Goal: Task Accomplishment & Management: Manage account settings

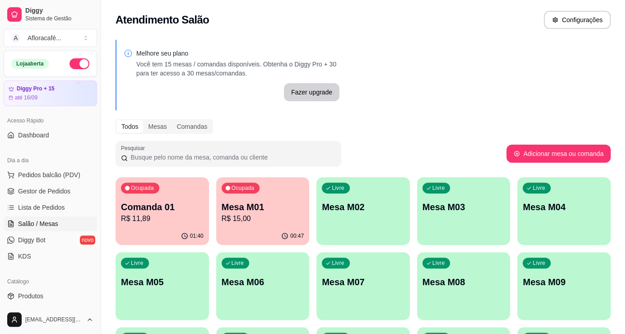
click at [480, 56] on div "Melhore seu plano Você tem 15 mesas / comandas disponíveis. Obtenha o Diggy Pro…" at bounding box center [363, 257] width 524 height 446
click at [185, 203] on p "Comanda 01" at bounding box center [162, 207] width 80 height 12
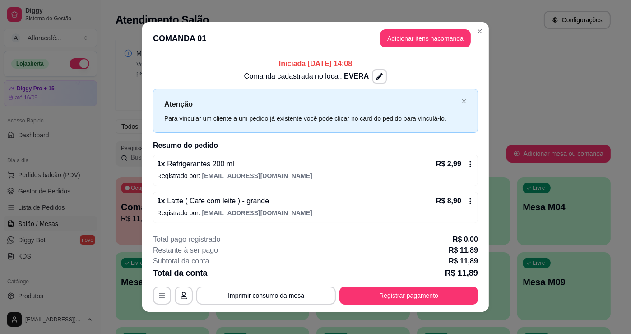
scroll to position [6, 0]
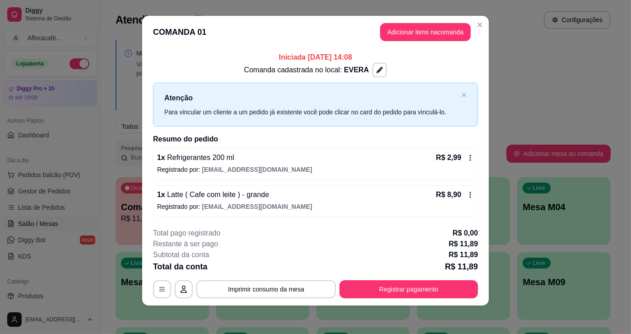
click at [412, 278] on div "**********" at bounding box center [315, 262] width 325 height 70
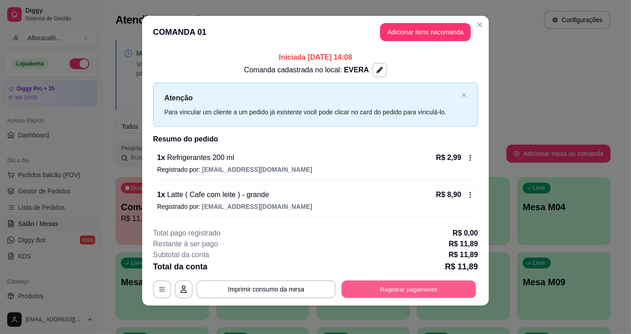
click at [408, 288] on button "Registrar pagamento" at bounding box center [409, 289] width 134 height 18
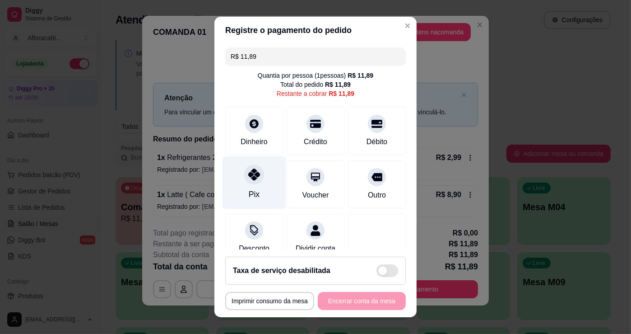
click at [236, 177] on div "Pix" at bounding box center [254, 182] width 64 height 53
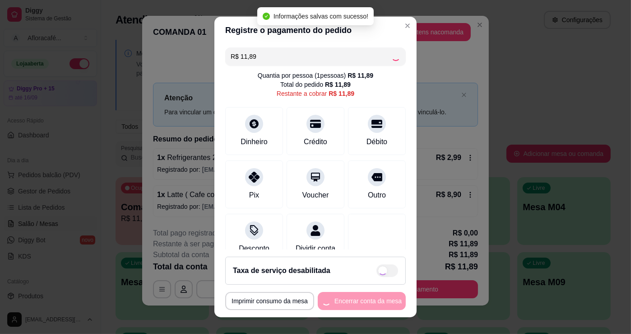
type input "R$ 0,00"
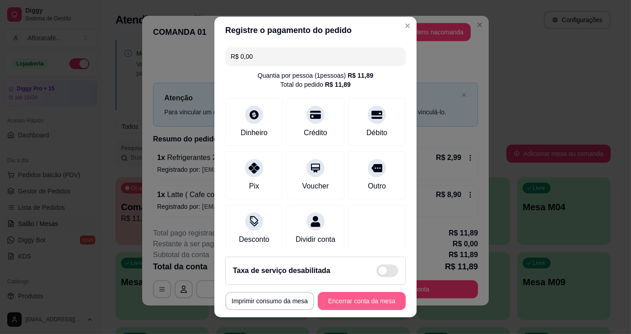
click at [347, 300] on button "Encerrar conta da mesa" at bounding box center [362, 301] width 88 height 18
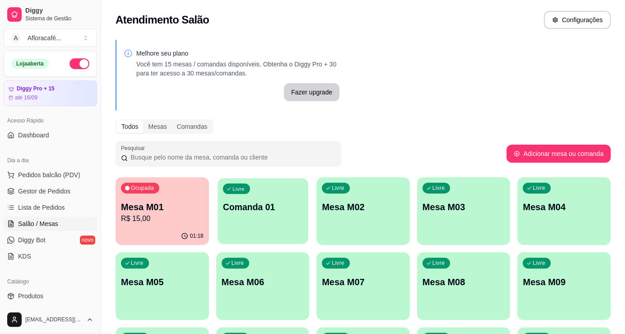
click at [237, 205] on p "Comanda 01" at bounding box center [262, 207] width 80 height 12
click at [195, 198] on div "Ocupada Mesa M01 R$ 15,00" at bounding box center [162, 202] width 93 height 50
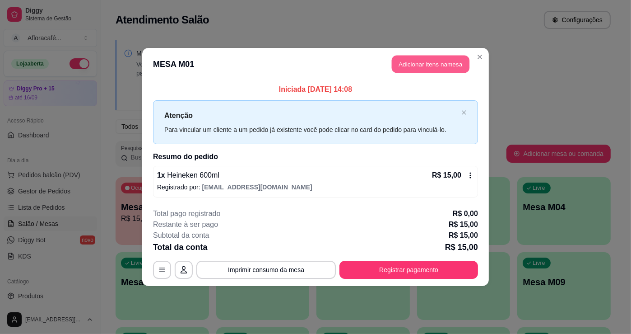
click at [455, 60] on button "Adicionar itens na mesa" at bounding box center [431, 65] width 78 height 18
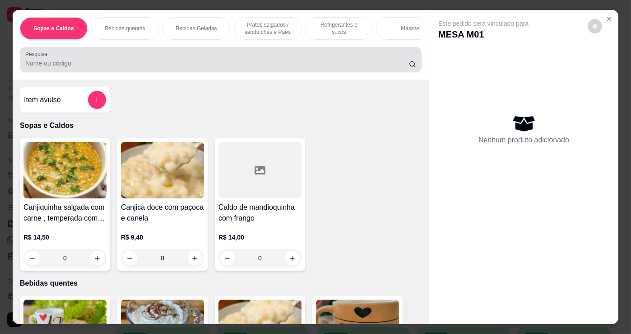
click at [258, 57] on div at bounding box center [220, 60] width 391 height 18
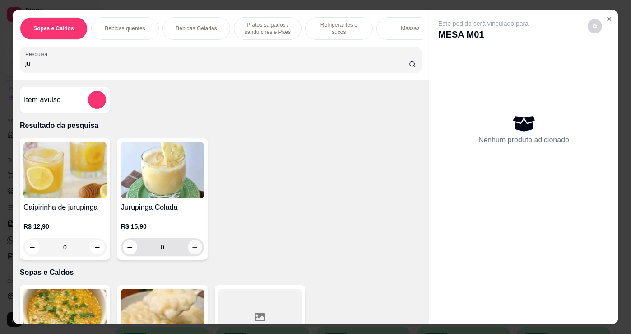
type input "ju"
click at [193, 248] on icon "increase-product-quantity" at bounding box center [195, 247] width 7 height 7
type input "1"
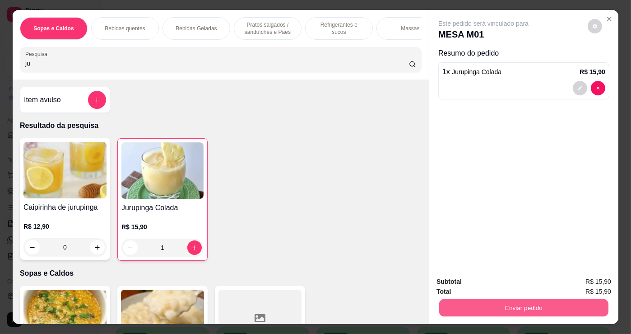
click at [462, 301] on button "Enviar pedido" at bounding box center [523, 307] width 169 height 18
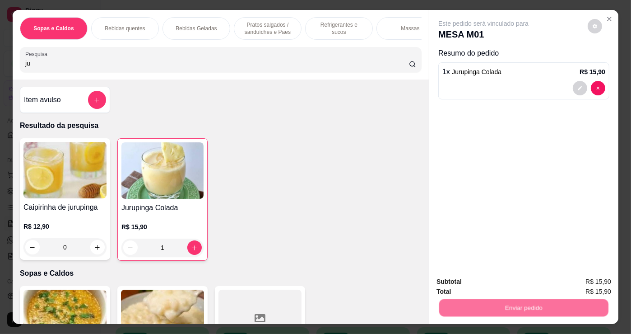
click at [457, 285] on button "Não registrar e enviar pedido" at bounding box center [494, 281] width 94 height 17
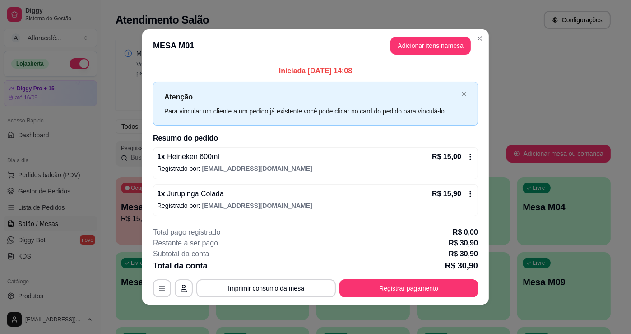
click at [278, 197] on div "1 x Jurupinga Colada R$ 15,90" at bounding box center [315, 193] width 317 height 11
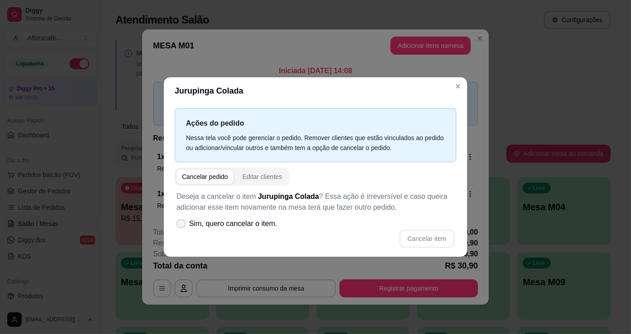
click at [190, 221] on span "Sim, quero cancelar o item." at bounding box center [233, 223] width 88 height 11
click at [182, 225] on input "Sim, quero cancelar o item." at bounding box center [179, 228] width 6 height 6
checkbox input "true"
click at [415, 236] on button "Cancelar item" at bounding box center [427, 238] width 54 height 18
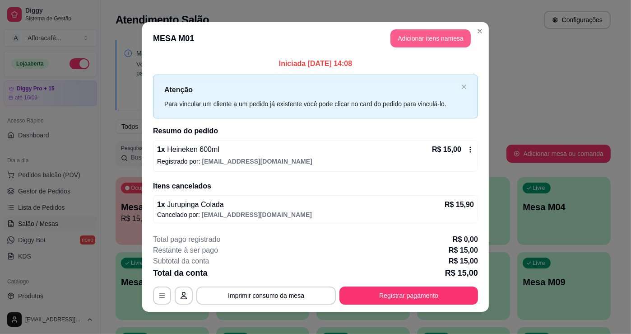
click at [444, 40] on button "Adicionar itens na mesa" at bounding box center [430, 38] width 80 height 18
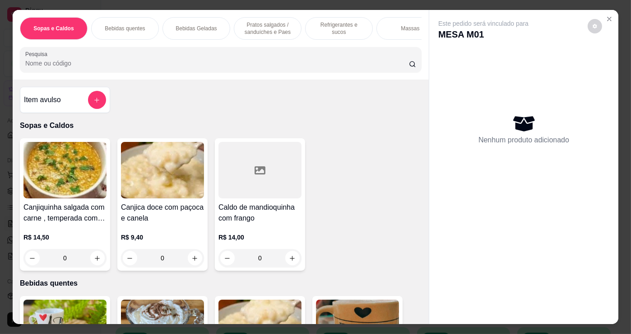
scroll to position [0, 352]
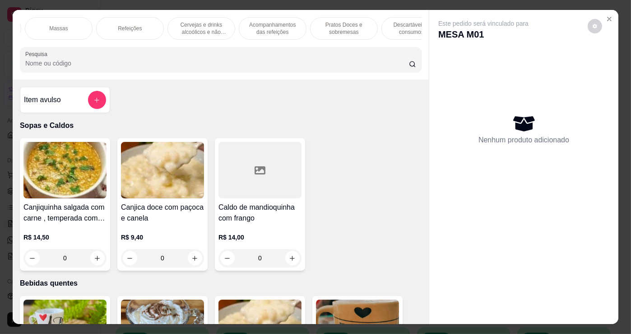
click at [132, 26] on p "Refeições" at bounding box center [130, 28] width 24 height 7
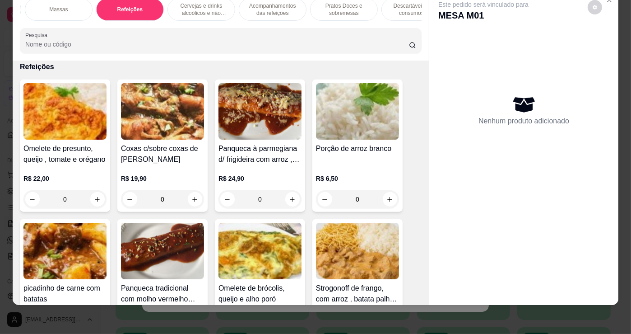
drag, startPoint x: 195, startPoint y: 7, endPoint x: 227, endPoint y: 82, distance: 81.7
click at [195, 7] on p "Cervejas e drinks alcoólicos e não alcoólicos" at bounding box center [201, 9] width 52 height 14
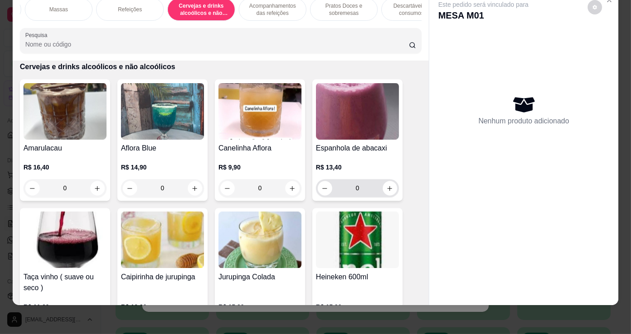
scroll to position [5236, 0]
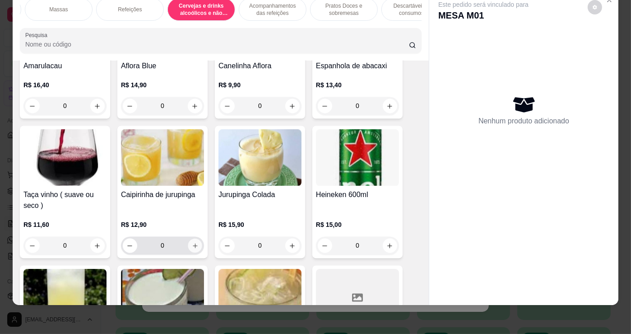
click at [195, 240] on button "increase-product-quantity" at bounding box center [195, 246] width 14 height 14
type input "1"
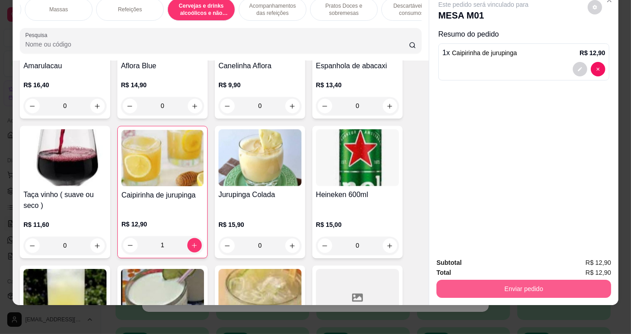
click at [578, 284] on button "Enviar pedido" at bounding box center [523, 288] width 175 height 18
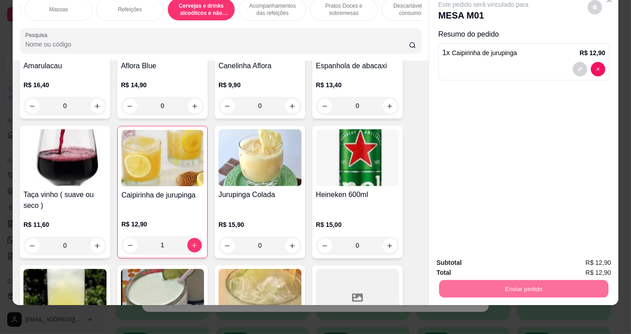
click at [521, 260] on button "Não registrar e enviar pedido" at bounding box center [494, 259] width 91 height 17
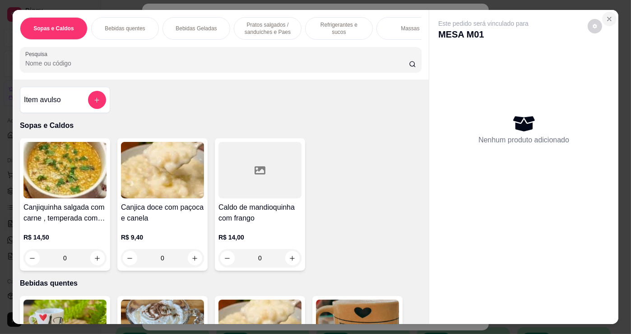
click at [609, 17] on icon "Close" at bounding box center [609, 18] width 7 height 7
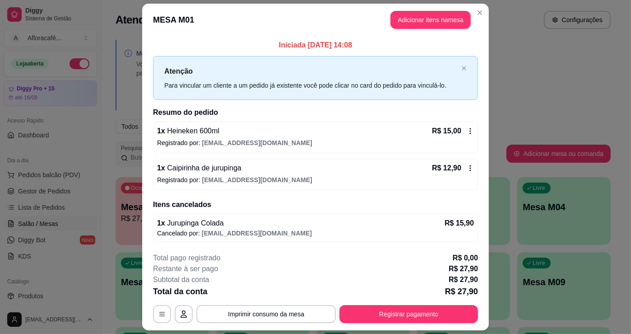
click at [483, 17] on div "**********" at bounding box center [315, 167] width 631 height 334
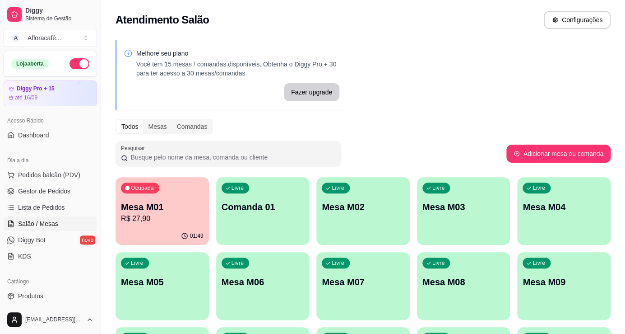
click at [156, 212] on p "Mesa M01" at bounding box center [162, 206] width 83 height 13
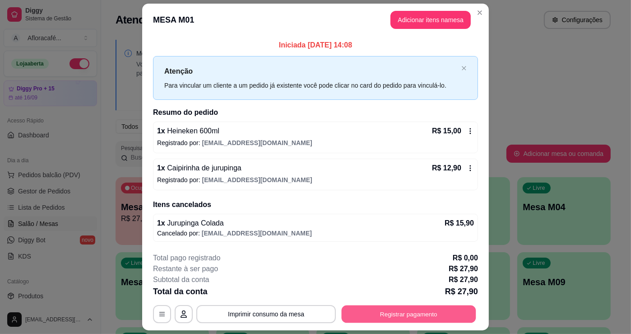
click at [436, 311] on button "Registrar pagamento" at bounding box center [409, 314] width 134 height 18
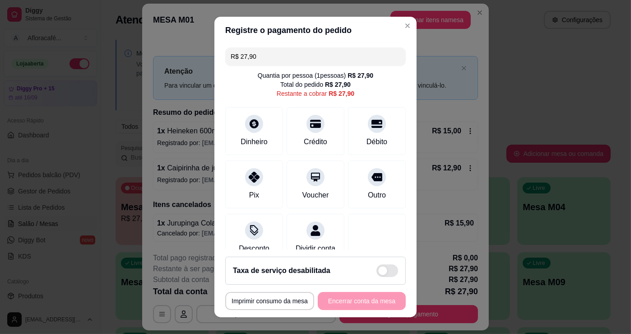
drag, startPoint x: 316, startPoint y: 140, endPoint x: 313, endPoint y: 158, distance: 18.3
click at [316, 142] on div "Crédito" at bounding box center [315, 141] width 23 height 11
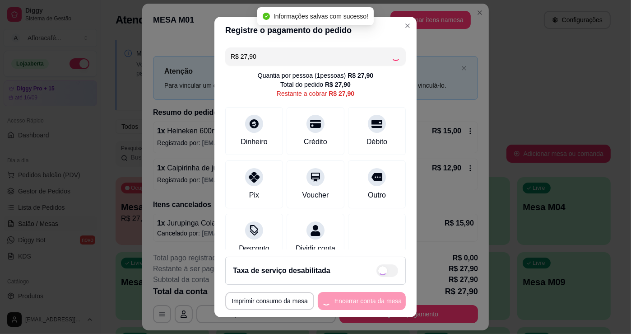
type input "R$ 0,00"
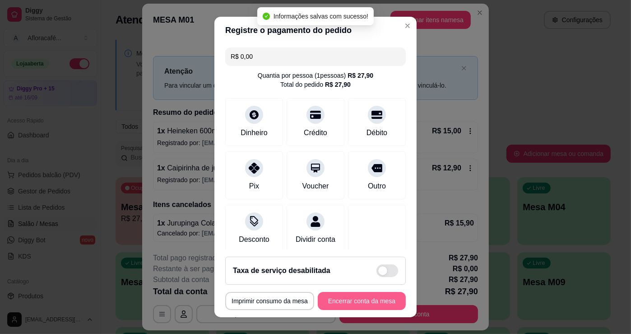
click at [353, 302] on button "Encerrar conta da mesa" at bounding box center [362, 301] width 88 height 18
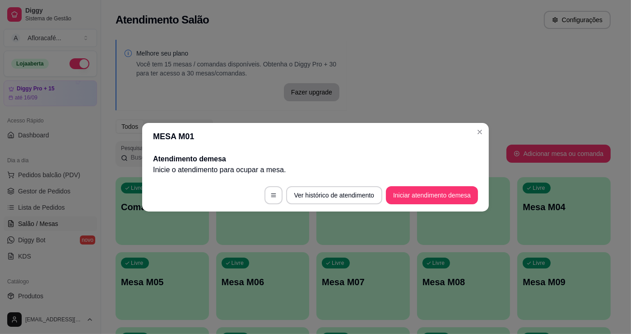
click at [472, 129] on header "MESA M01" at bounding box center [315, 136] width 347 height 27
drag, startPoint x: 468, startPoint y: 134, endPoint x: 492, endPoint y: 129, distance: 24.0
click at [471, 134] on header "MESA M01" at bounding box center [315, 136] width 347 height 27
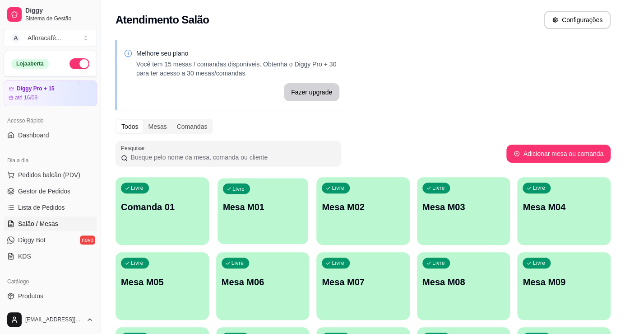
click at [258, 215] on div "Livre Mesa M01" at bounding box center [263, 205] width 90 height 55
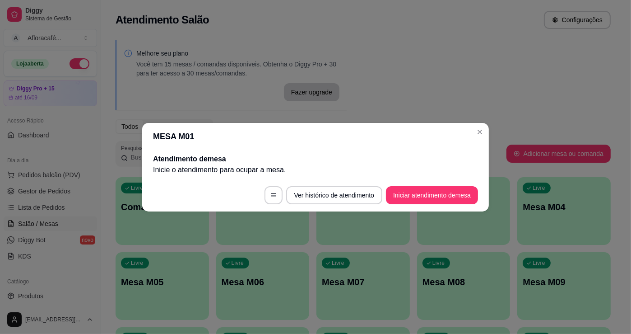
click at [444, 190] on button "Iniciar atendimento de mesa" at bounding box center [432, 195] width 92 height 18
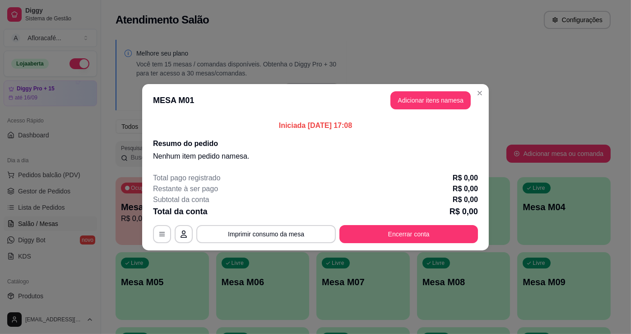
click at [436, 106] on header "MESA M01 Adicionar itens na mesa" at bounding box center [315, 100] width 347 height 32
click at [436, 104] on button "Adicionar itens na mesa" at bounding box center [431, 100] width 78 height 18
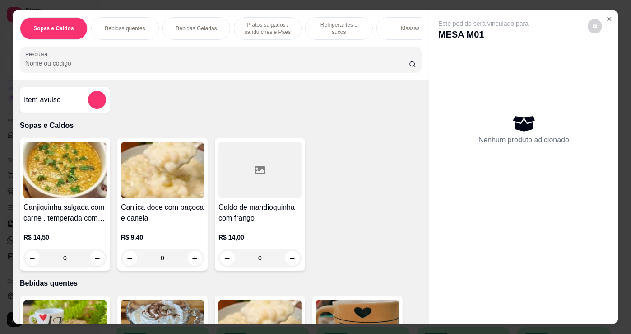
click at [224, 46] on div "Sopas e Caldos Bebidas quentes Bebidas Geladas Pratos salgados / sanduíches e P…" at bounding box center [221, 45] width 416 height 70
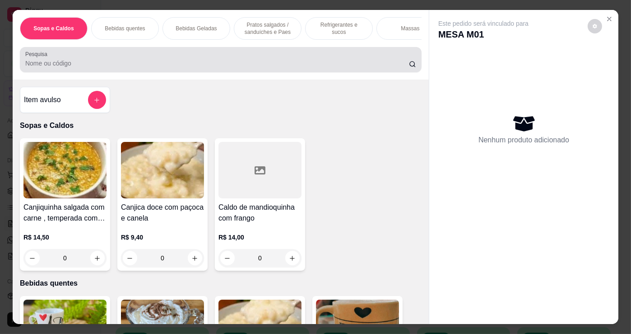
click at [212, 51] on div "Pesquisa" at bounding box center [221, 59] width 402 height 25
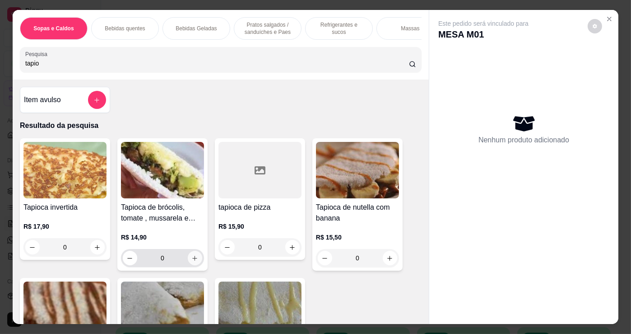
type input "tapio"
click at [191, 261] on icon "increase-product-quantity" at bounding box center [194, 258] width 7 height 7
type input "2"
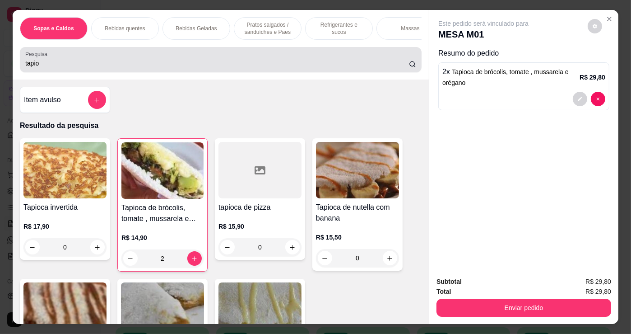
click at [223, 56] on div "tapio" at bounding box center [220, 60] width 391 height 18
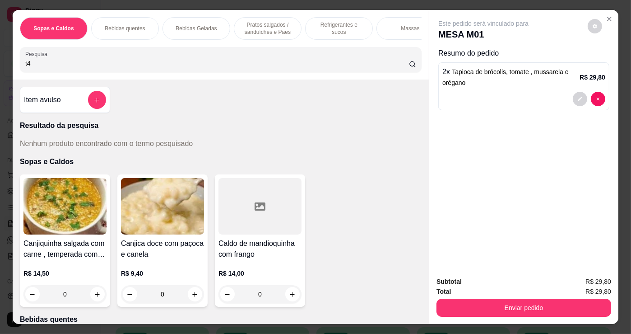
type input "t"
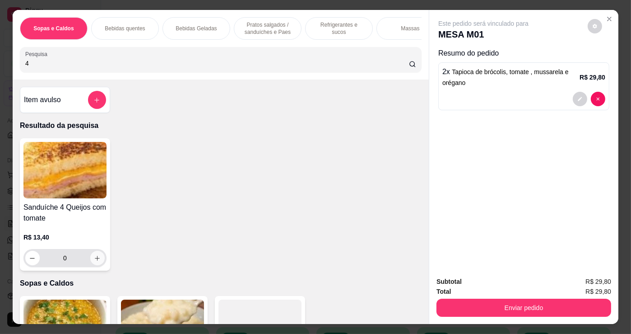
type input "4"
click at [94, 261] on icon "increase-product-quantity" at bounding box center [97, 258] width 7 height 7
type input "1"
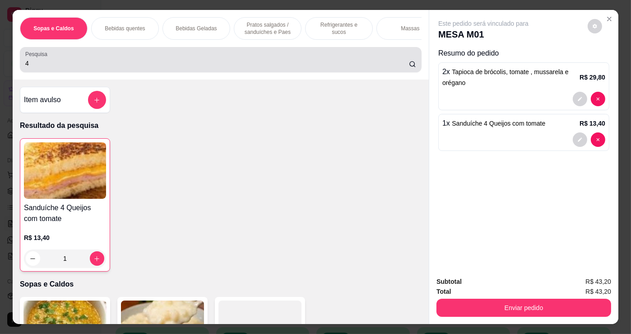
click at [209, 59] on div "4" at bounding box center [220, 60] width 391 height 18
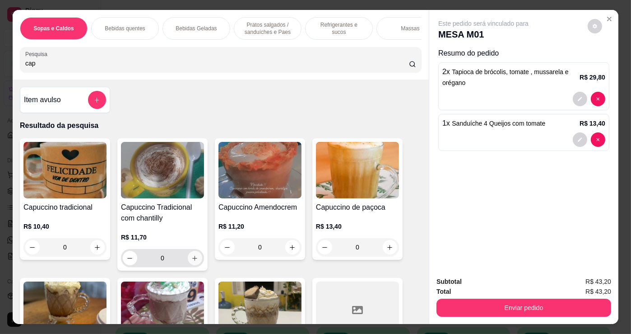
type input "cap"
click at [193, 261] on icon "increase-product-quantity" at bounding box center [195, 258] width 7 height 7
type input "1"
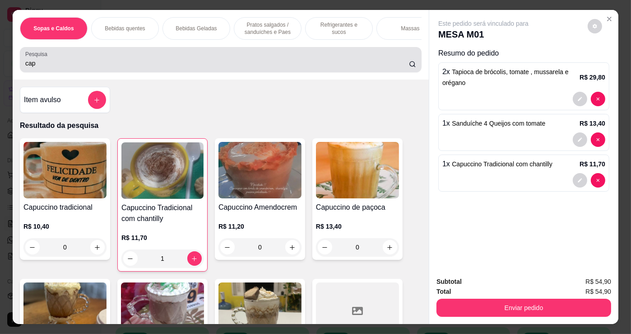
drag, startPoint x: 189, startPoint y: 70, endPoint x: 201, endPoint y: 89, distance: 21.9
click at [190, 68] on input "cap" at bounding box center [217, 63] width 384 height 9
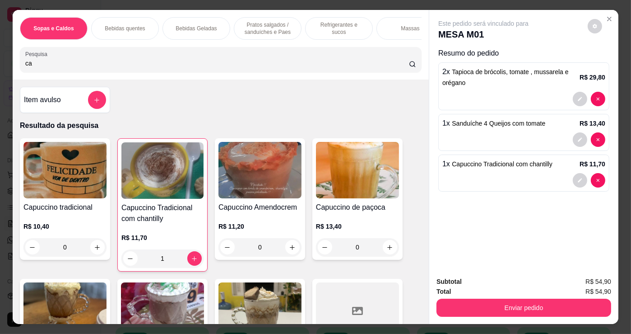
type input "c"
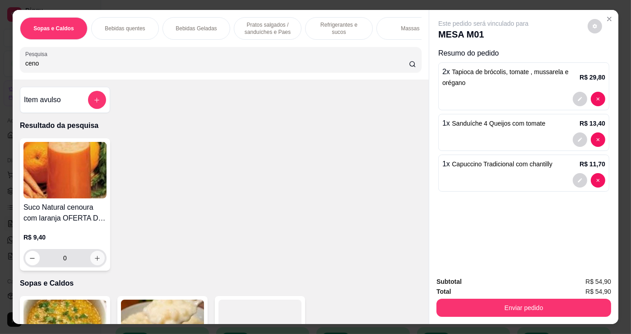
type input "ceno"
click at [95, 257] on button "increase-product-quantity" at bounding box center [97, 257] width 14 height 14
type input "1"
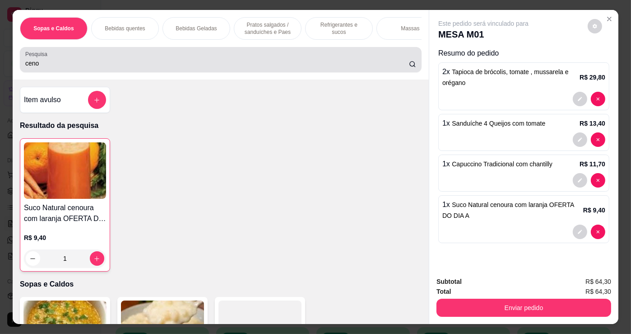
drag, startPoint x: 225, startPoint y: 54, endPoint x: 225, endPoint y: 63, distance: 9.5
click at [225, 59] on div "ceno" at bounding box center [220, 60] width 391 height 18
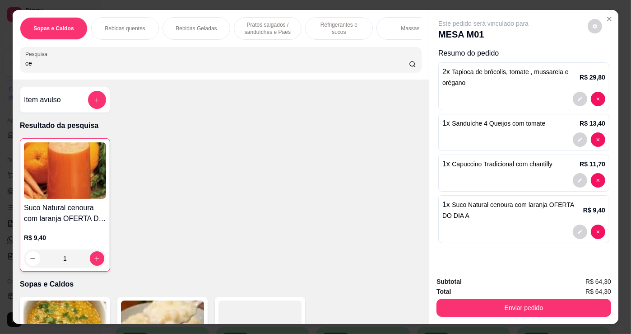
type input "c"
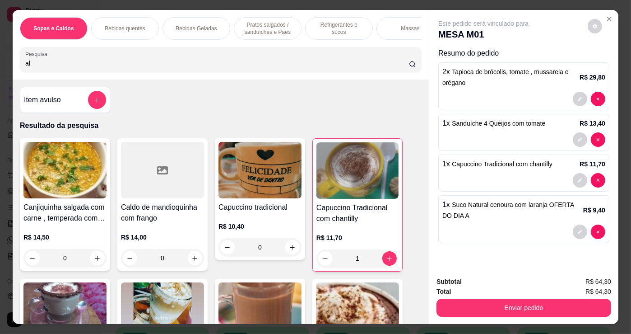
scroll to position [164, 0]
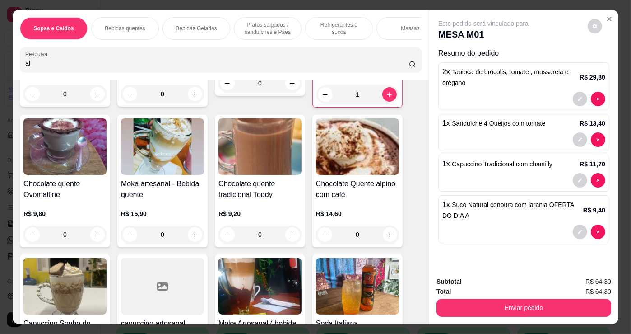
type input "al"
click at [385, 237] on div "0" at bounding box center [357, 234] width 83 height 18
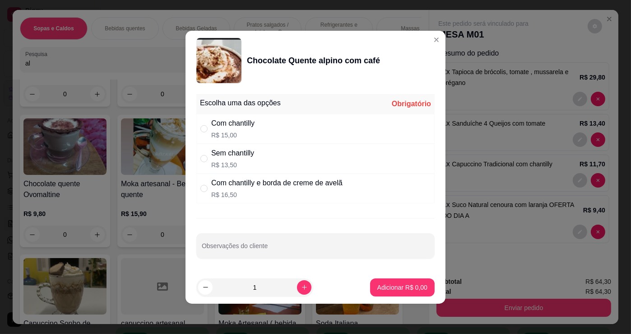
click at [332, 146] on div "Sem chantilly R$ 13,50" at bounding box center [315, 159] width 238 height 30
radio input "true"
click at [339, 127] on div "Com chantilly R$ 15,00" at bounding box center [315, 129] width 238 height 30
radio input "true"
radio input "false"
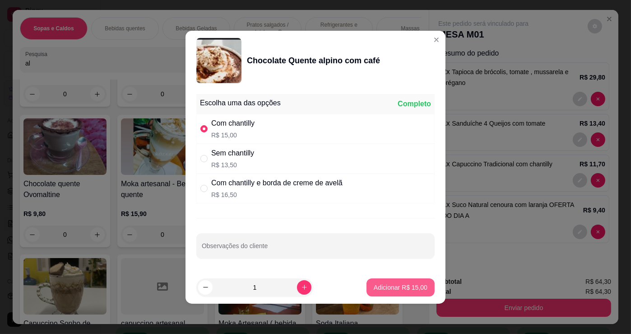
click at [403, 286] on p "Adicionar R$ 15,00" at bounding box center [401, 287] width 54 height 9
type input "1"
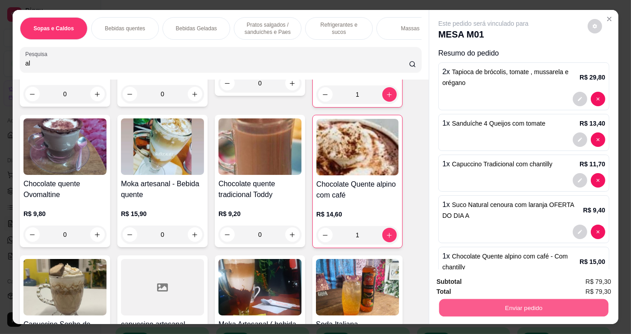
click at [543, 305] on button "Enviar pedido" at bounding box center [523, 307] width 169 height 18
click at [525, 284] on button "Não registrar e enviar pedido" at bounding box center [494, 281] width 94 height 17
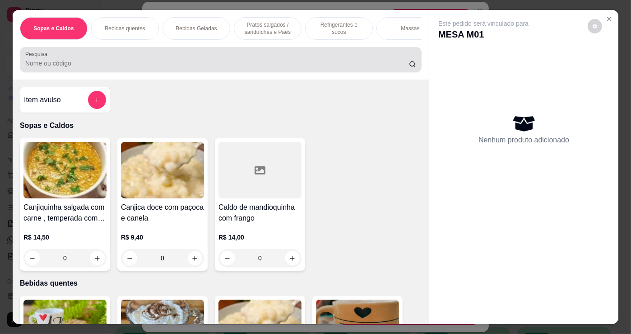
click at [308, 72] on div "Pesquisa" at bounding box center [221, 59] width 402 height 25
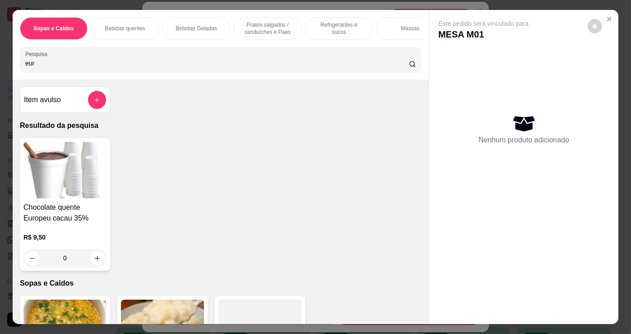
type input "eur"
click at [101, 260] on div "0" at bounding box center [64, 258] width 83 height 18
click at [255, 144] on div "tradicional R$ 9,50" at bounding box center [315, 143] width 238 height 30
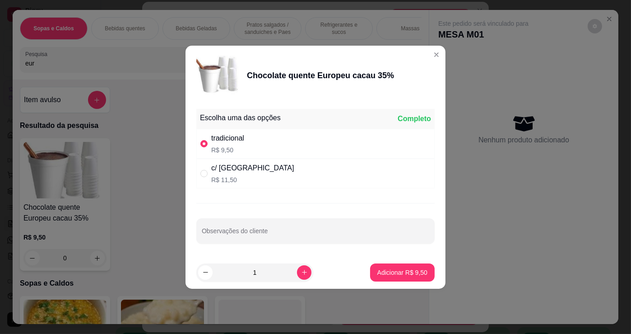
radio input "true"
drag, startPoint x: 411, startPoint y: 248, endPoint x: 410, endPoint y: 257, distance: 9.0
click at [410, 255] on section "Chocolate quente Europeu cacau 35% Escolha uma das opções Completo tradicional …" at bounding box center [315, 167] width 260 height 243
click at [379, 265] on button "Adicionar R$ 9,50" at bounding box center [402, 272] width 65 height 18
type input "1"
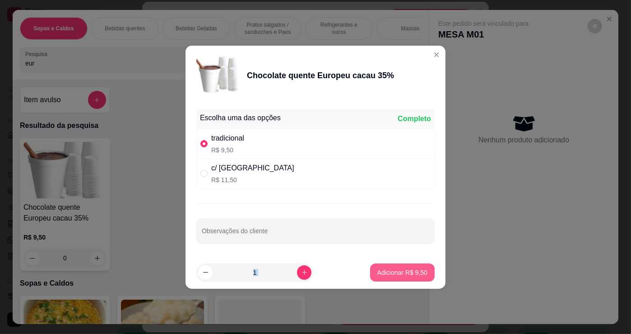
type input "1"
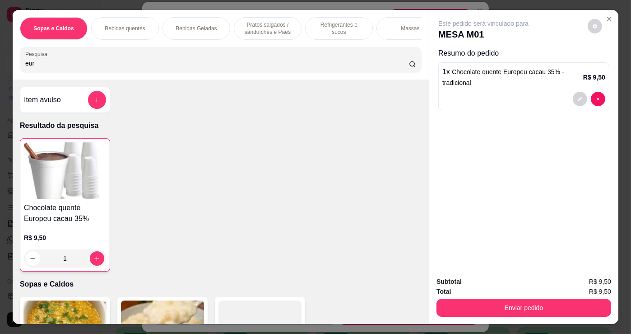
click at [321, 23] on p "Refrigerantes e sucos" at bounding box center [339, 28] width 52 height 14
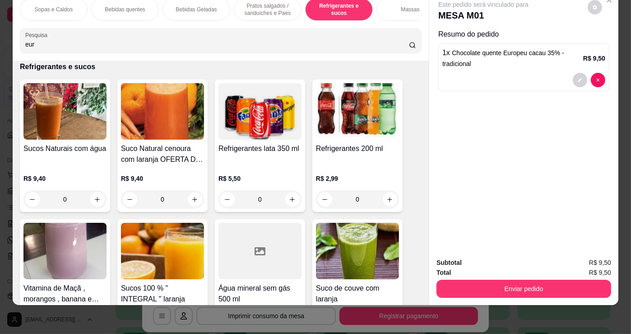
scroll to position [3900, 0]
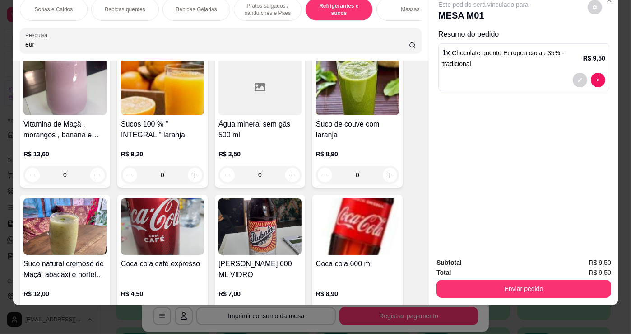
click at [288, 172] on div "0" at bounding box center [259, 175] width 83 height 18
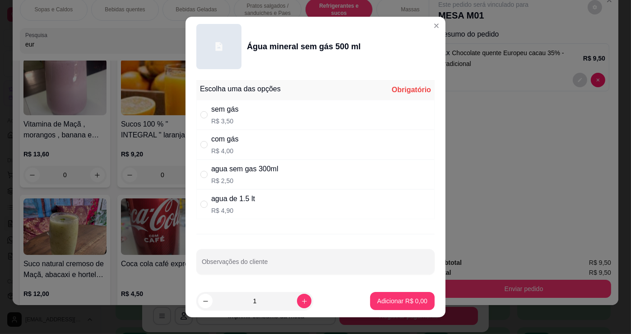
click at [339, 144] on div "com gás R$ 4,00" at bounding box center [315, 145] width 238 height 30
radio input "true"
click at [347, 106] on div "sem gás R$ 3,50" at bounding box center [315, 115] width 238 height 30
radio input "true"
radio input "false"
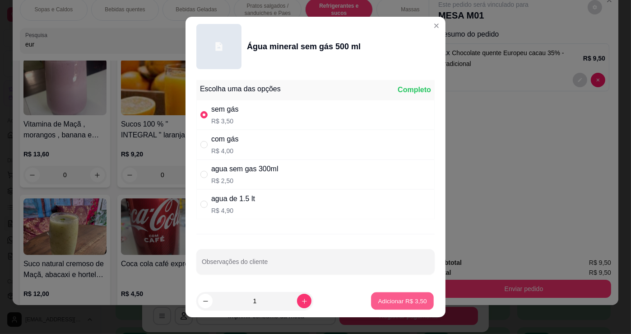
click at [415, 300] on p "Adicionar R$ 3,50" at bounding box center [402, 300] width 49 height 9
type input "1"
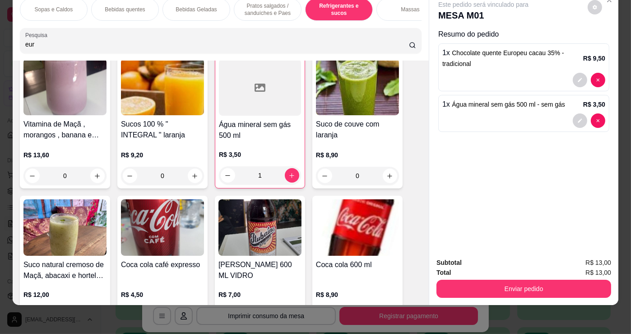
scroll to position [0, 352]
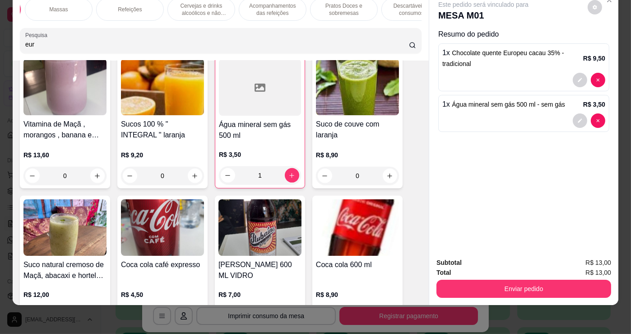
click at [318, 4] on p "Pratos Doces e sobremesas" at bounding box center [344, 9] width 52 height 14
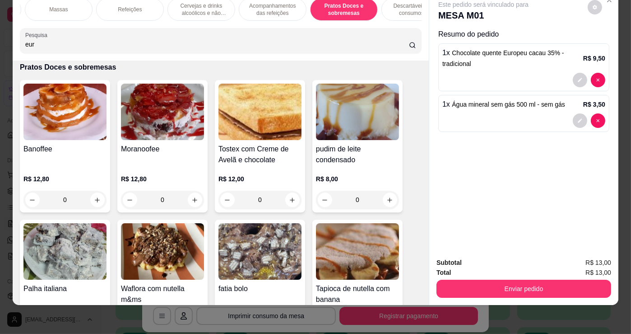
scroll to position [6277, 0]
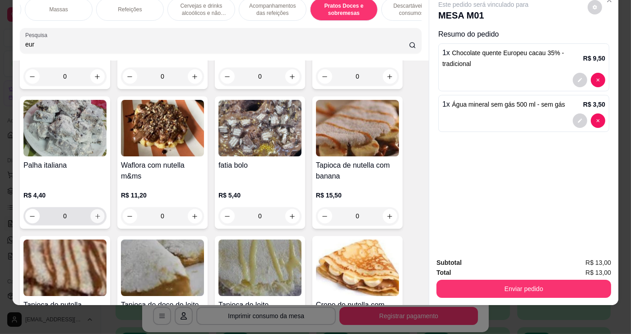
click at [94, 214] on icon "increase-product-quantity" at bounding box center [97, 216] width 7 height 7
type input "1"
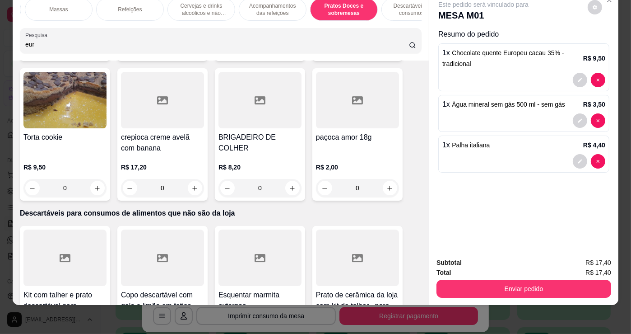
scroll to position [6420, 0]
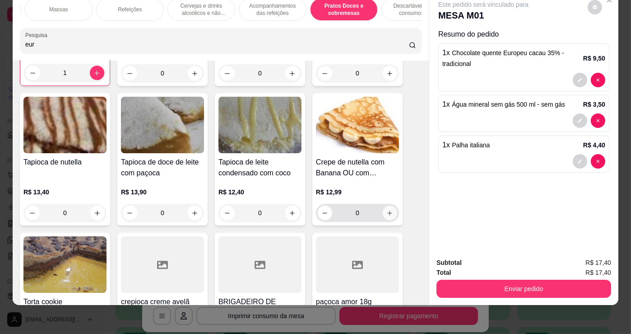
click at [386, 212] on icon "increase-product-quantity" at bounding box center [389, 212] width 7 height 7
type input "1"
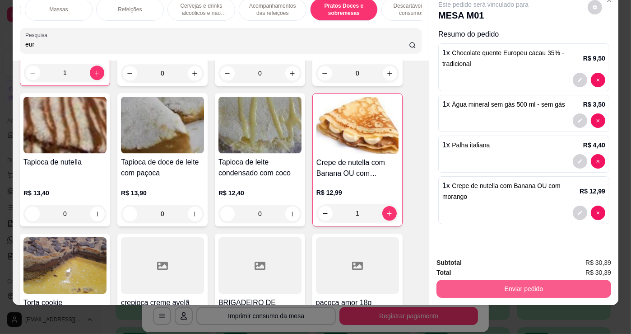
click at [487, 279] on button "Enviar pedido" at bounding box center [523, 288] width 175 height 18
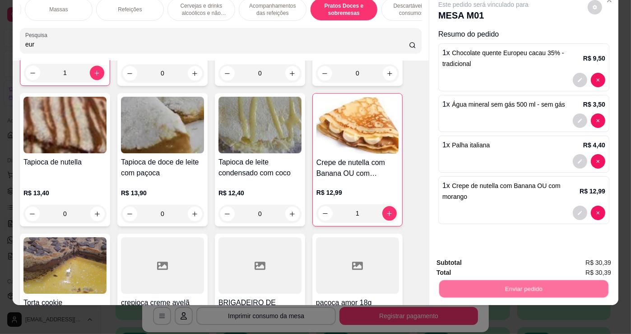
click at [495, 255] on button "Não registrar e enviar pedido" at bounding box center [494, 259] width 91 height 17
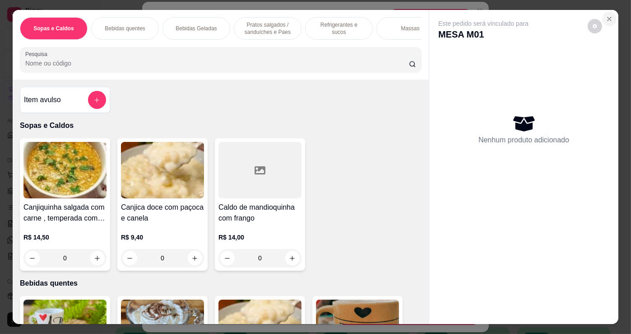
click at [606, 15] on icon "Close" at bounding box center [609, 18] width 7 height 7
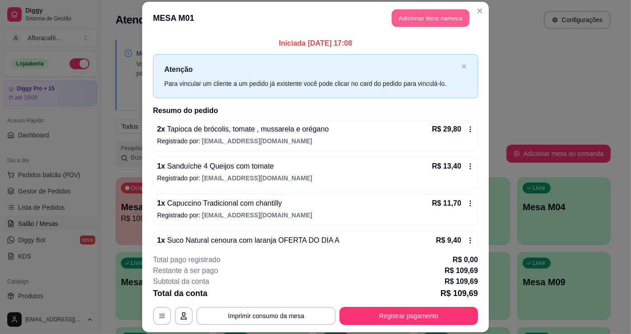
click at [432, 14] on button "Adicionar itens na mesa" at bounding box center [431, 18] width 78 height 18
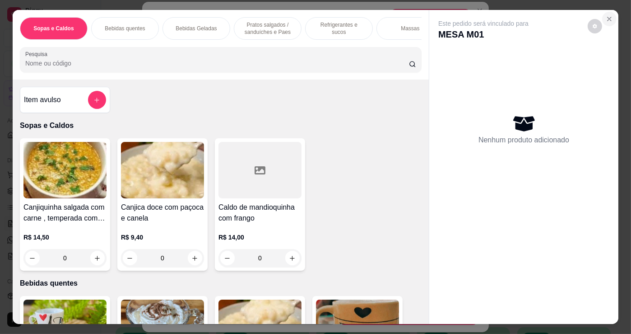
click at [607, 12] on button "Close" at bounding box center [609, 19] width 14 height 14
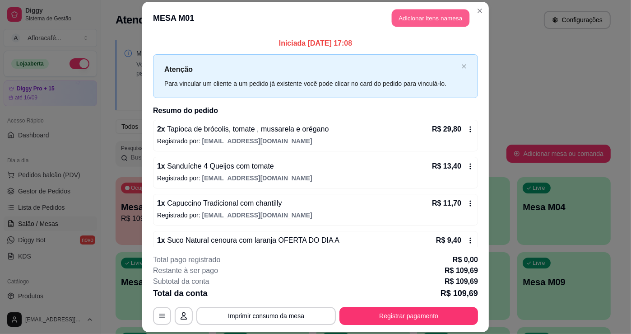
click at [455, 20] on button "Adicionar itens na mesa" at bounding box center [431, 18] width 78 height 18
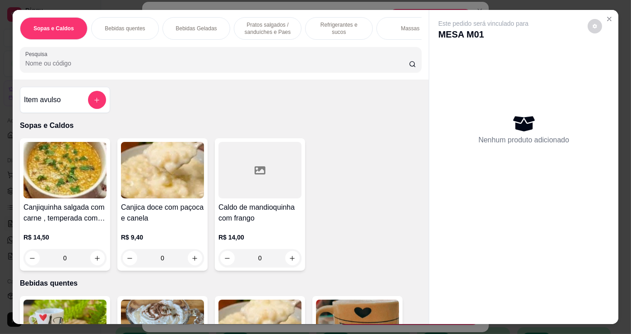
click at [264, 21] on p "Pratos salgados / sanduíches e Paes" at bounding box center [267, 28] width 52 height 14
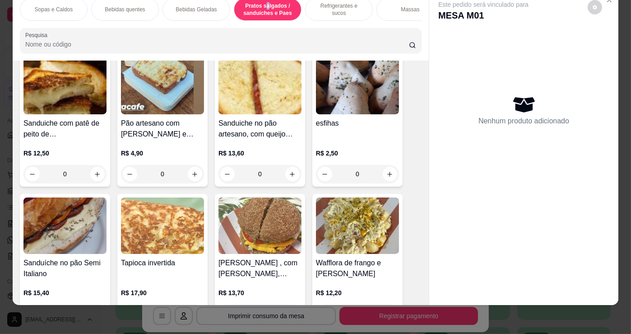
scroll to position [2369, 0]
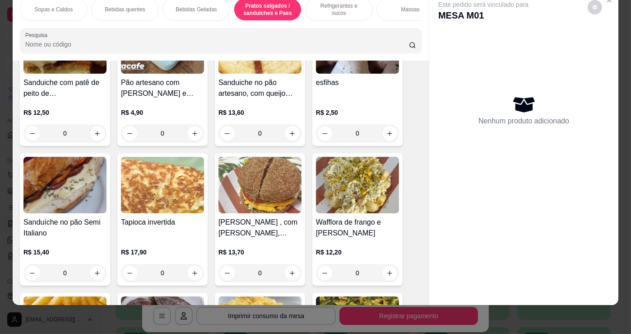
click at [386, 135] on div "0" at bounding box center [357, 133] width 83 height 18
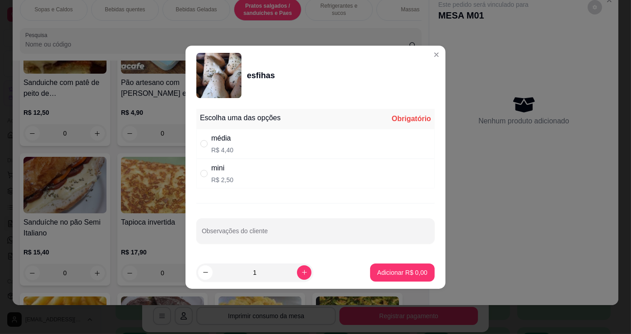
drag, startPoint x: 367, startPoint y: 120, endPoint x: 338, endPoint y: 179, distance: 66.0
click at [366, 122] on div "Escolha uma das opções Obrigatório" at bounding box center [315, 119] width 238 height 20
click at [338, 153] on div "média R$ 4,40" at bounding box center [315, 144] width 238 height 30
radio input "true"
click at [406, 280] on button "Adicionar R$ 4,40" at bounding box center [402, 272] width 65 height 18
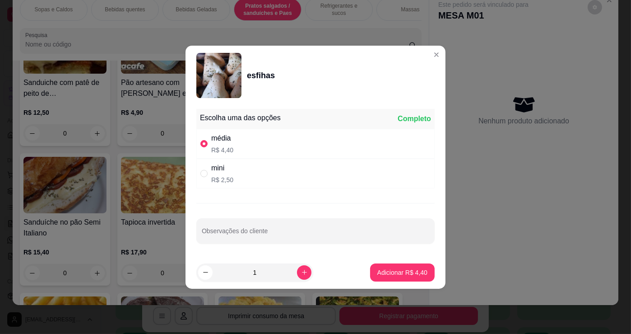
type input "1"
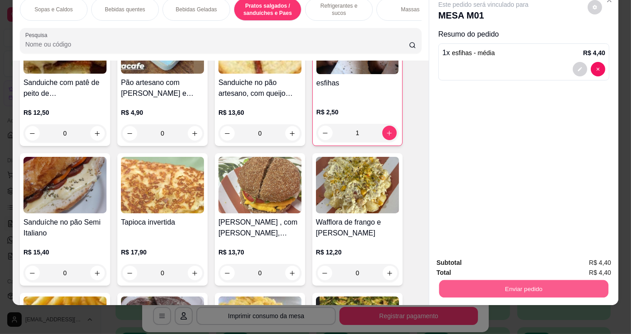
click at [492, 279] on button "Enviar pedido" at bounding box center [523, 288] width 169 height 18
click at [492, 257] on button "Não registrar e enviar pedido" at bounding box center [494, 259] width 91 height 17
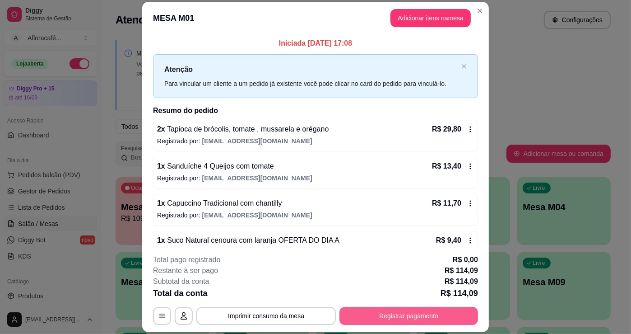
click at [462, 319] on button "Registrar pagamento" at bounding box center [408, 315] width 139 height 18
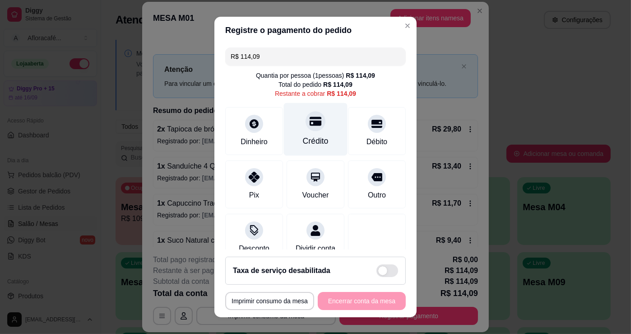
click at [308, 131] on div "Crédito" at bounding box center [316, 129] width 64 height 53
type input "R$ 0,00"
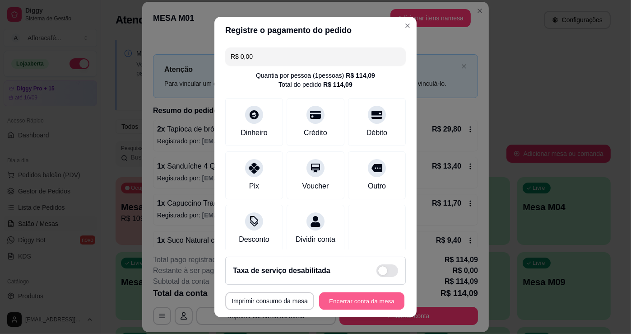
click at [354, 301] on button "Encerrar conta da mesa" at bounding box center [361, 301] width 85 height 18
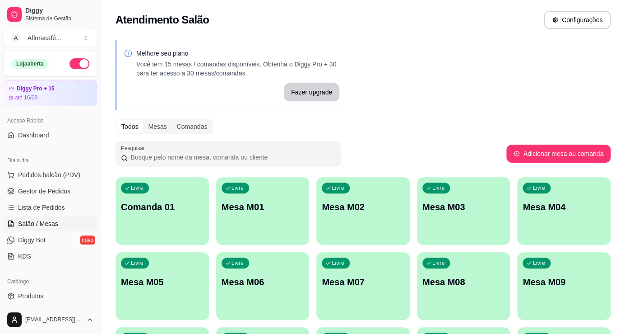
click at [307, 218] on div "Livre Mesa M01" at bounding box center [262, 205] width 93 height 57
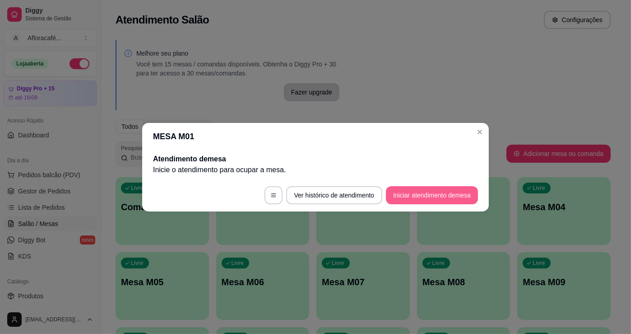
click at [433, 198] on button "Iniciar atendimento de mesa" at bounding box center [432, 195] width 92 height 18
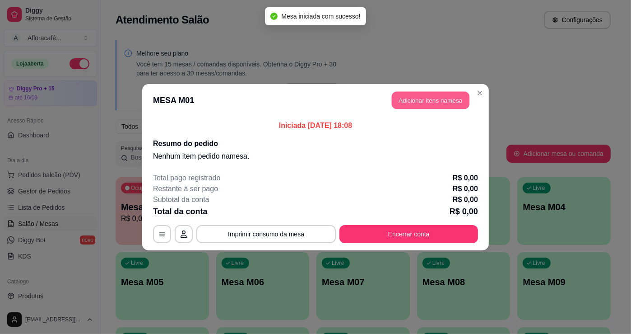
click at [461, 99] on button "Adicionar itens na mesa" at bounding box center [431, 100] width 78 height 18
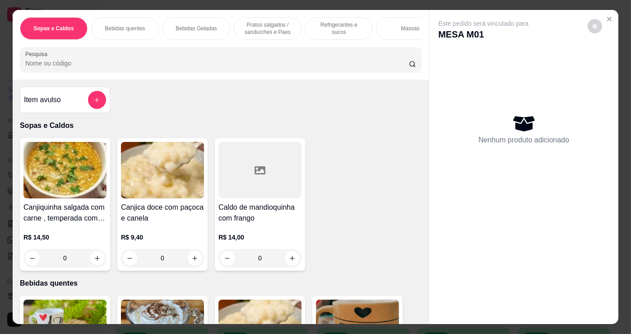
click at [305, 44] on div "Sopas e Caldos Bebidas quentes Bebidas Geladas Pratos salgados / sanduíches e P…" at bounding box center [221, 45] width 416 height 70
click at [278, 35] on div "Pratos salgados / sanduíches e Paes" at bounding box center [268, 28] width 68 height 23
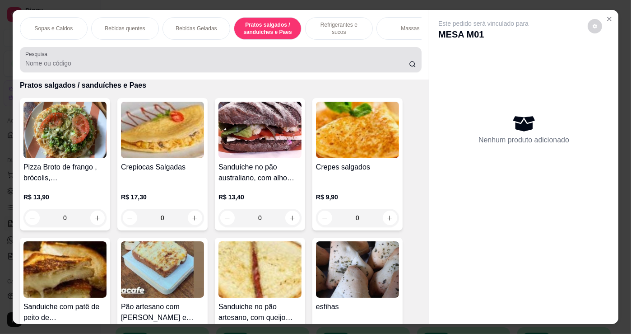
scroll to position [22, 0]
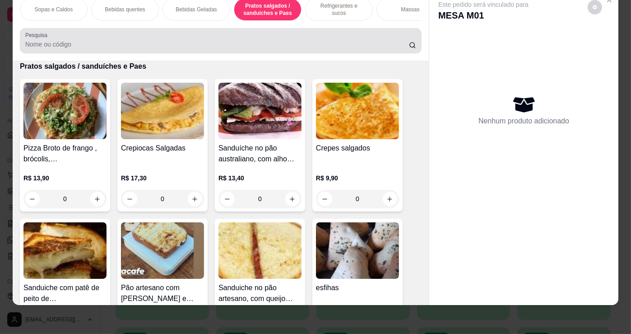
click at [278, 36] on div at bounding box center [220, 41] width 391 height 18
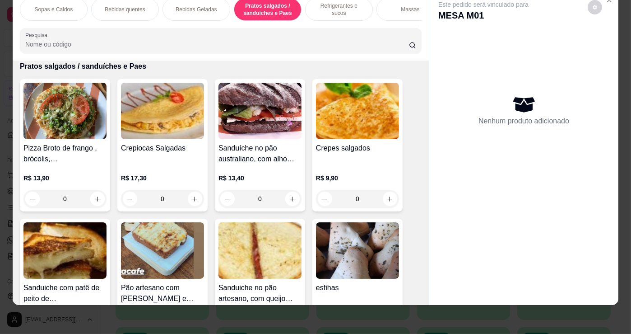
scroll to position [0, 352]
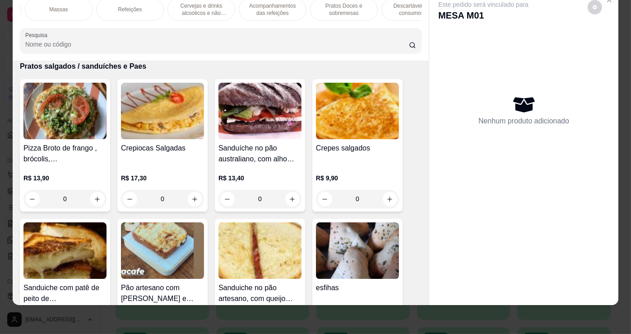
click at [338, 6] on p "Pratos Doces e sobremesas" at bounding box center [344, 9] width 52 height 14
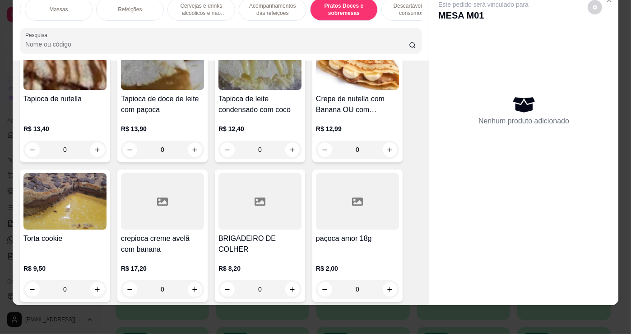
scroll to position [6363, 0]
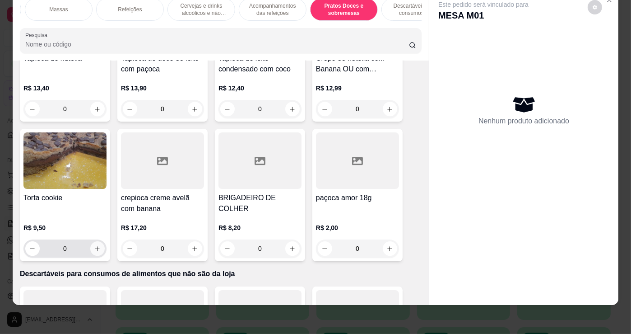
click at [95, 247] on icon "increase-product-quantity" at bounding box center [97, 248] width 7 height 7
type input "1"
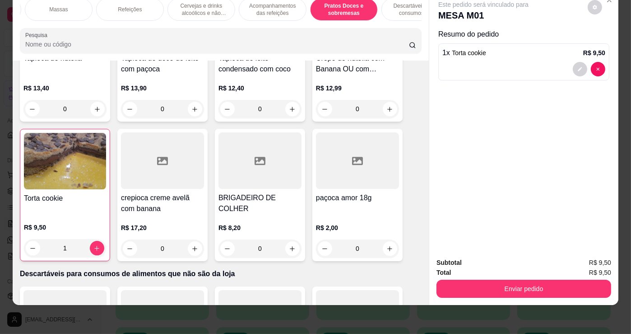
scroll to position [0, 0]
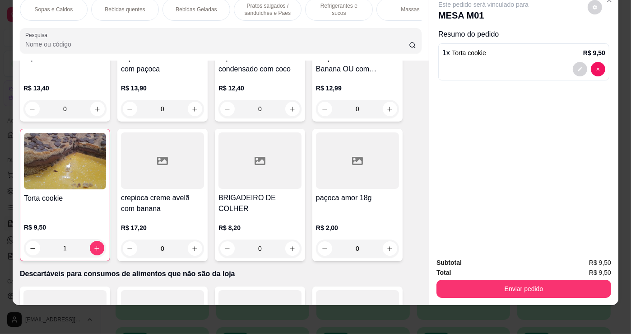
click at [257, 9] on p "Pratos salgados / sanduíches e Paes" at bounding box center [267, 9] width 52 height 14
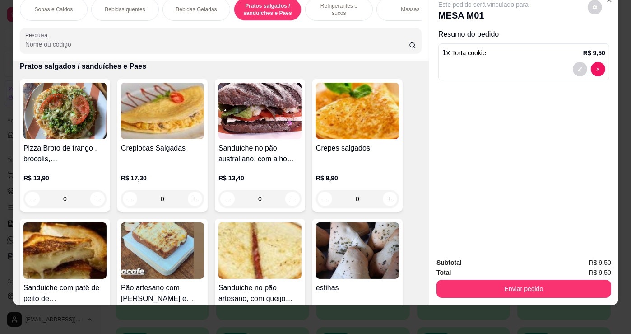
drag, startPoint x: 334, startPoint y: 9, endPoint x: 327, endPoint y: 23, distance: 16.1
click at [333, 9] on div "Refrigerantes e sucos" at bounding box center [339, 9] width 68 height 23
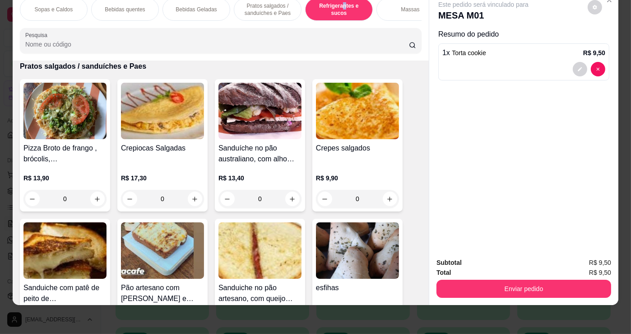
scroll to position [3577, 0]
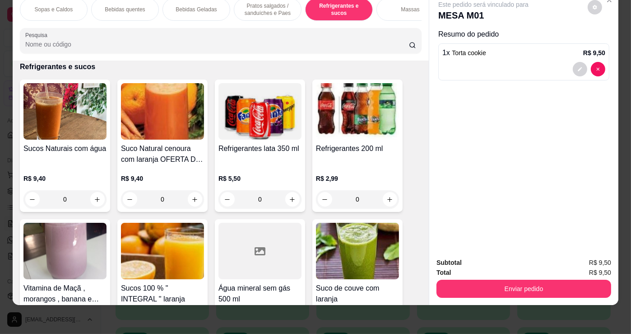
click at [101, 196] on div "0" at bounding box center [64, 199] width 83 height 18
click at [93, 195] on div "0" at bounding box center [64, 199] width 83 height 18
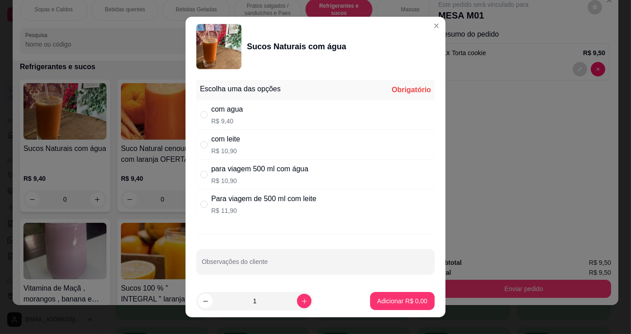
drag, startPoint x: 245, startPoint y: 112, endPoint x: 246, endPoint y: 117, distance: 5.0
click at [246, 117] on div "com agua R$ 9,40" at bounding box center [315, 115] width 238 height 30
radio input "true"
click at [384, 299] on p "Adicionar R$ 9,40" at bounding box center [402, 300] width 49 height 9
type input "1"
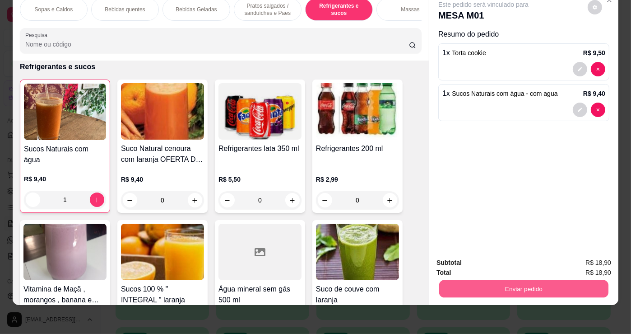
click at [486, 285] on button "Enviar pedido" at bounding box center [523, 288] width 169 height 18
click at [476, 266] on button "Não registrar e enviar pedido" at bounding box center [494, 259] width 91 height 17
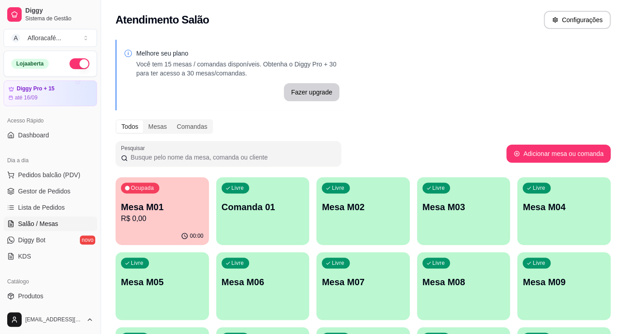
click at [293, 202] on p "Comanda 01" at bounding box center [263, 206] width 83 height 13
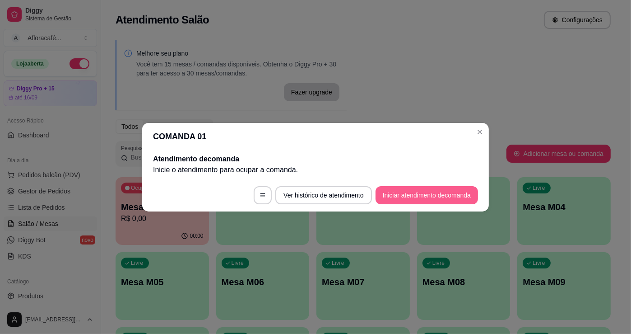
click at [455, 199] on button "Iniciar atendimento de comanda" at bounding box center [426, 195] width 102 height 18
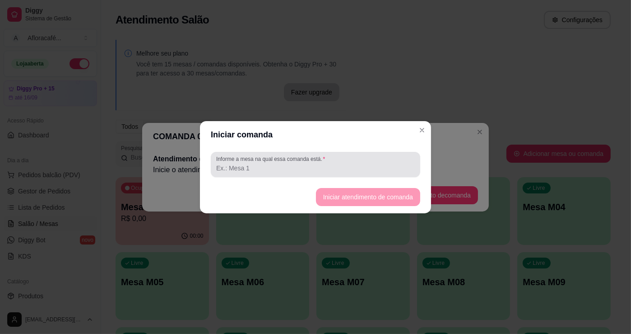
click at [402, 163] on input "Informe a mesa na qual essa comanda está." at bounding box center [315, 167] width 199 height 9
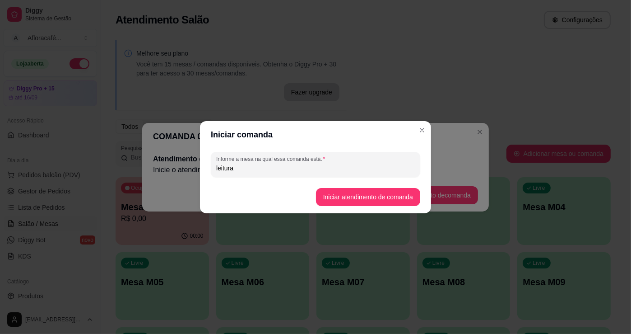
type input "leitura"
drag, startPoint x: 363, startPoint y: 206, endPoint x: 366, endPoint y: 194, distance: 12.5
click at [366, 194] on footer "Iniciar atendimento de comanda" at bounding box center [315, 197] width 231 height 32
click at [366, 194] on button "Iniciar atendimento de comanda" at bounding box center [368, 197] width 104 height 18
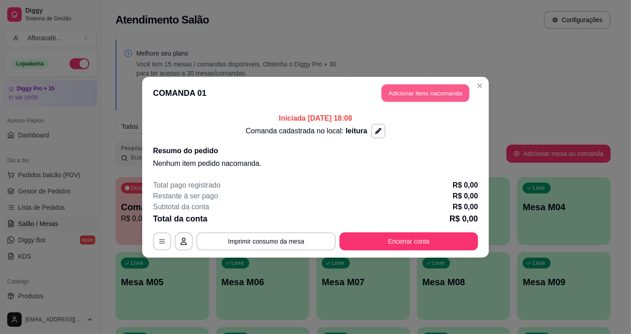
click at [387, 92] on button "Adicionar itens na comanda" at bounding box center [425, 93] width 88 height 18
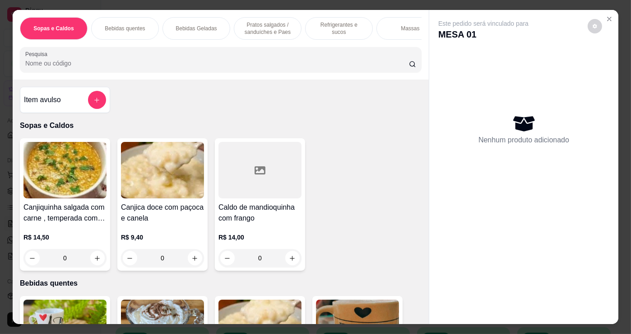
click at [218, 67] on input "Pesquisa" at bounding box center [217, 63] width 384 height 9
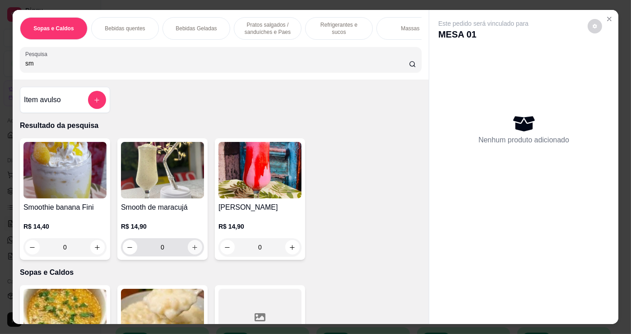
type input "sm"
click at [194, 254] on button "increase-product-quantity" at bounding box center [195, 247] width 14 height 14
type input "1"
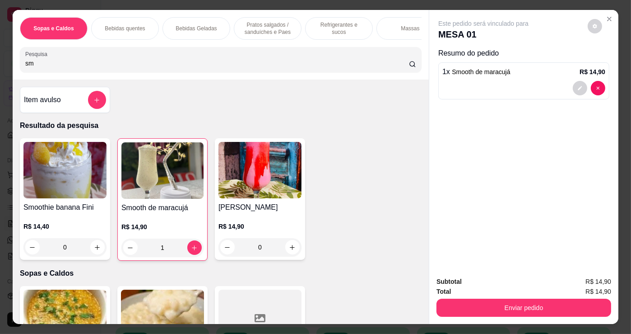
drag, startPoint x: 273, startPoint y: 27, endPoint x: 250, endPoint y: 78, distance: 56.0
click at [272, 27] on p "Pratos salgados / sanduíches e Paes" at bounding box center [267, 28] width 52 height 14
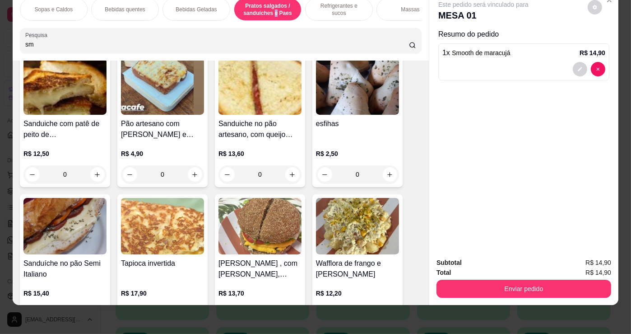
scroll to position [2600, 0]
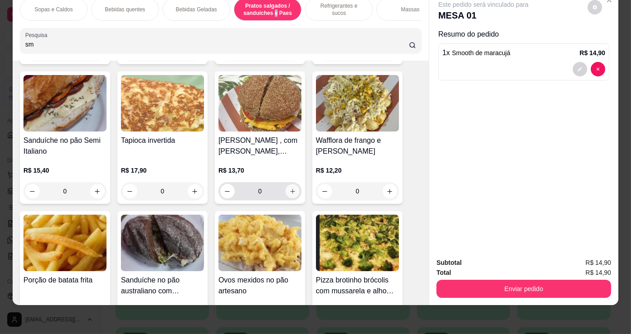
click at [291, 188] on icon "increase-product-quantity" at bounding box center [292, 191] width 7 height 7
type input "1"
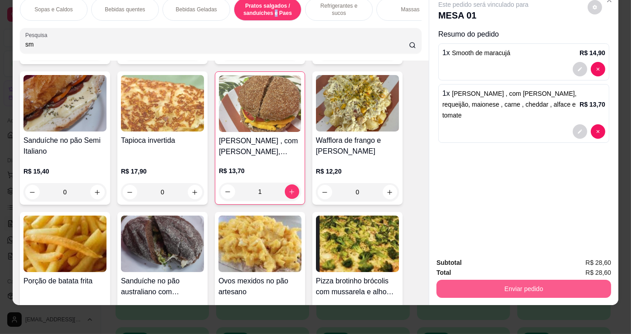
click at [510, 279] on button "Enviar pedido" at bounding box center [523, 288] width 175 height 18
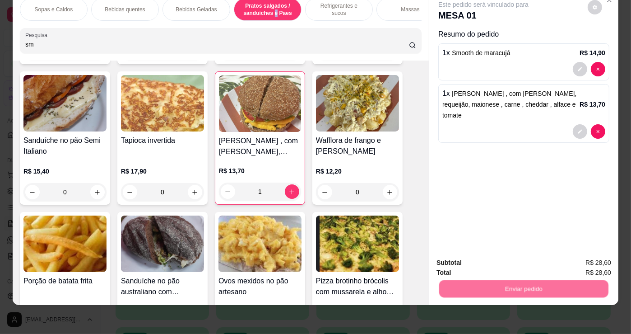
click at [561, 256] on button "Sim, quero registrar" at bounding box center [579, 259] width 65 height 17
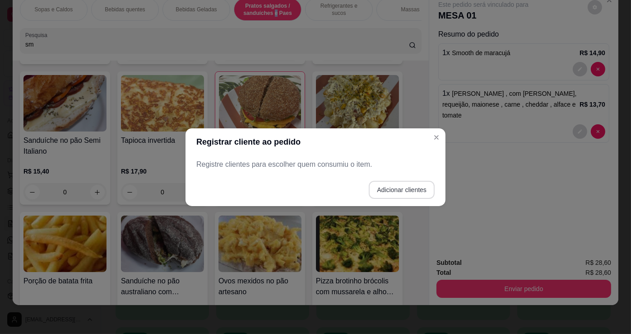
click at [389, 196] on button "Adicionar clientes" at bounding box center [402, 190] width 66 height 18
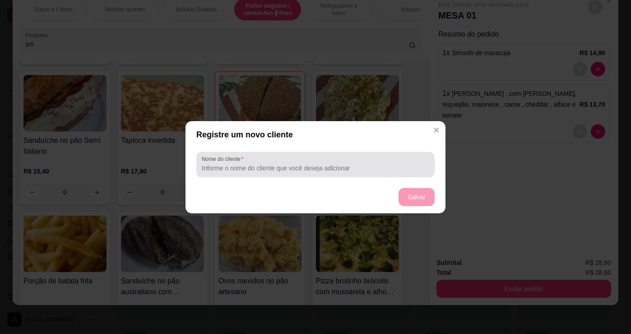
click at [390, 151] on div "Nome do cliente" at bounding box center [315, 164] width 260 height 32
click at [389, 158] on div at bounding box center [315, 164] width 227 height 18
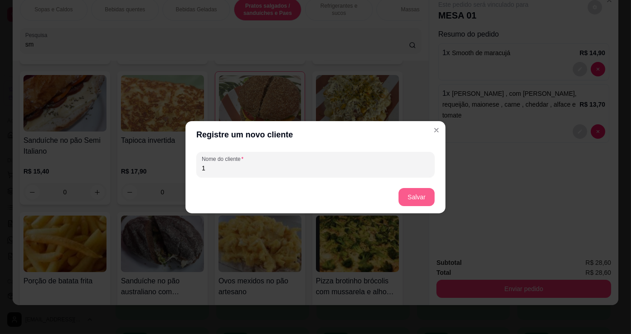
type input "1"
click at [414, 194] on button "Salvar" at bounding box center [417, 197] width 36 height 18
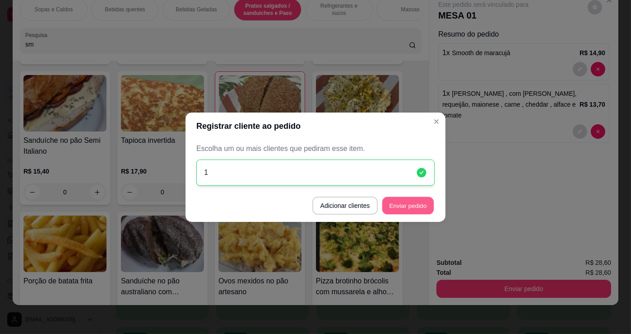
click at [407, 199] on button "Enviar pedido" at bounding box center [407, 205] width 51 height 18
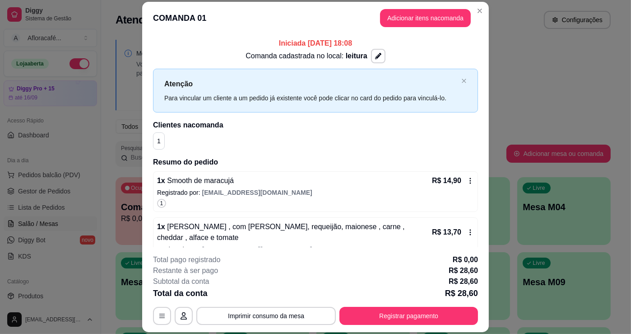
click at [440, 9] on header "COMANDA 01 Adicionar itens na comanda" at bounding box center [315, 18] width 347 height 32
click at [439, 18] on button "Adicionar itens na comanda" at bounding box center [425, 18] width 88 height 18
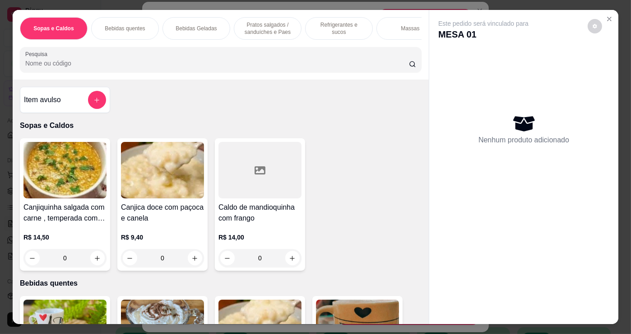
click at [88, 50] on div "Pesquisa" at bounding box center [221, 59] width 402 height 25
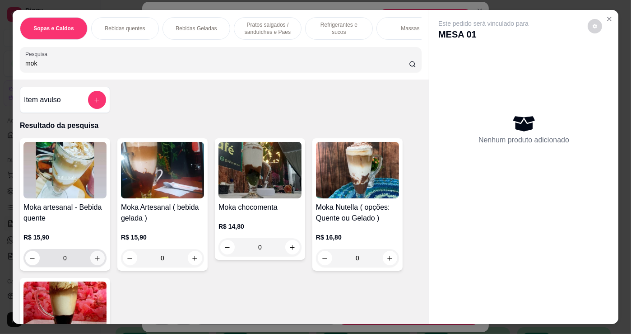
type input "mok"
click at [90, 264] on button "increase-product-quantity" at bounding box center [97, 257] width 14 height 14
type input "1"
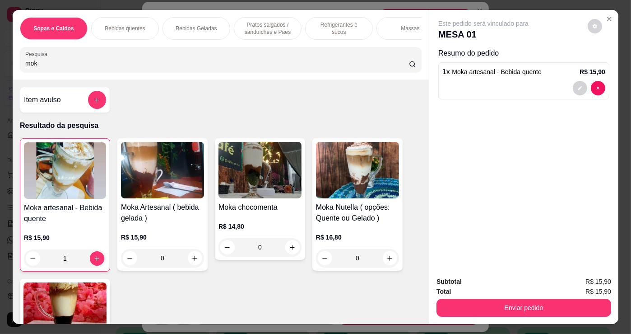
click at [265, 26] on p "Pratos salgados / sanduíches e Paes" at bounding box center [267, 28] width 52 height 14
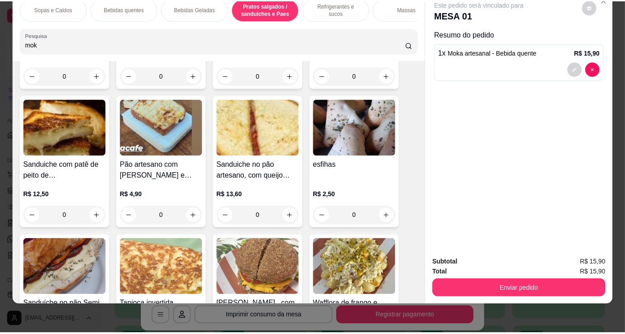
scroll to position [2709, 0]
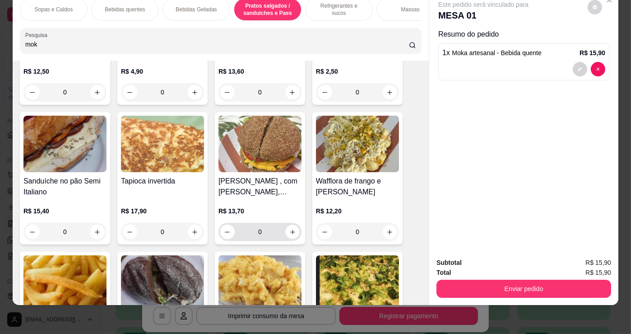
click at [289, 237] on div "0" at bounding box center [259, 231] width 79 height 18
type input "1"
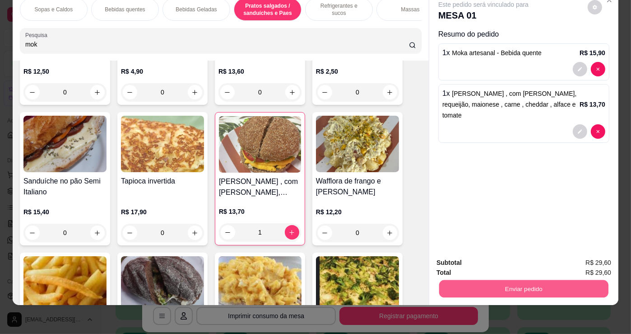
click at [590, 289] on button "Enviar pedido" at bounding box center [523, 288] width 169 height 18
click at [573, 264] on button "Sim, quero registrar" at bounding box center [580, 259] width 67 height 17
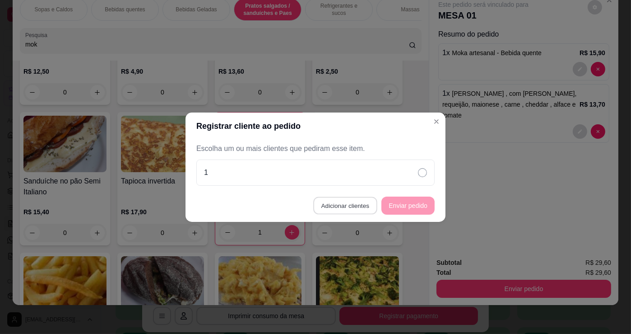
click at [358, 205] on button "Adicionar clientes" at bounding box center [345, 205] width 64 height 18
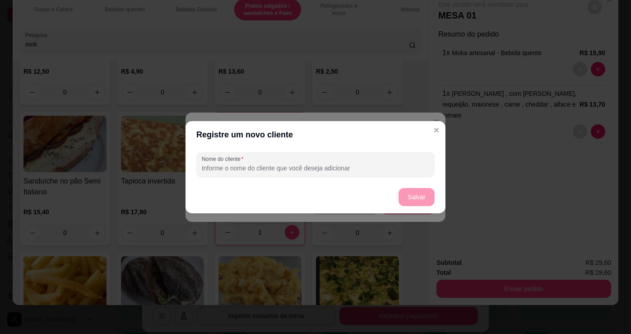
click at [371, 168] on input "Nome do cliente" at bounding box center [315, 167] width 227 height 9
type input "2"
click at [405, 190] on button "Salvar" at bounding box center [417, 197] width 36 height 18
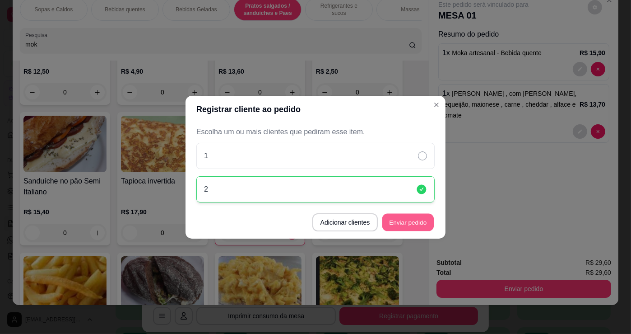
click at [419, 217] on button "Enviar pedido" at bounding box center [407, 222] width 51 height 18
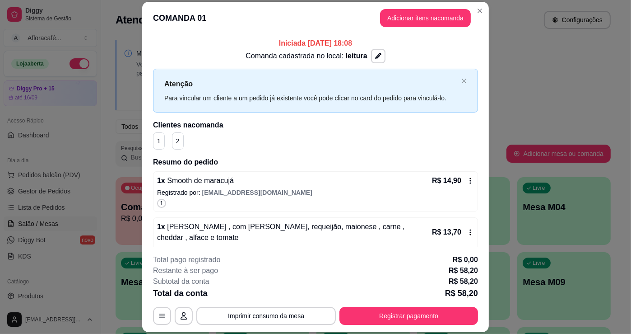
click at [484, 9] on header "COMANDA 01 Adicionar itens na comanda" at bounding box center [315, 18] width 347 height 32
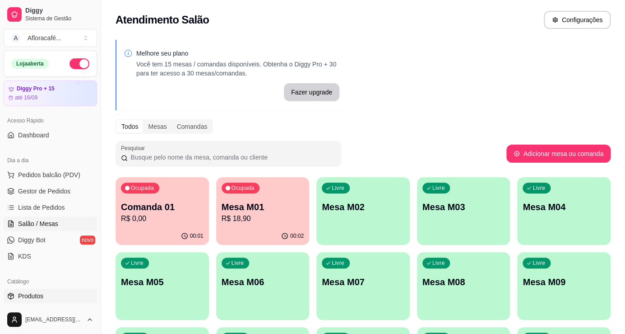
scroll to position [82, 0]
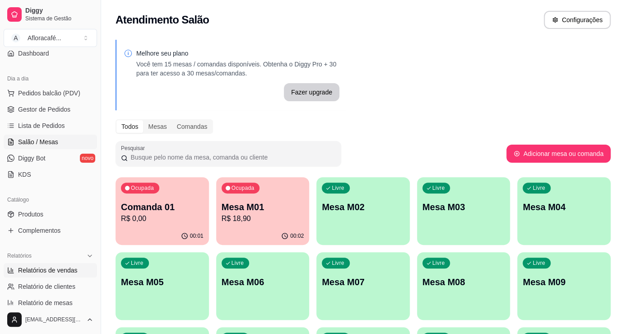
click at [49, 266] on span "Relatórios de vendas" at bounding box center [48, 269] width 60 height 9
click at [56, 270] on span "Relatórios de vendas" at bounding box center [48, 269] width 60 height 9
click at [85, 266] on link "Relatórios de vendas" at bounding box center [50, 270] width 93 height 14
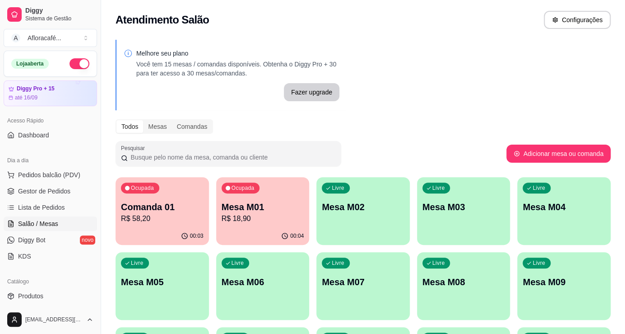
click at [207, 212] on div "Ocupada Comanda 01 R$ 58,20" at bounding box center [162, 202] width 93 height 50
click at [192, 213] on p "R$ 58,20" at bounding box center [162, 218] width 83 height 11
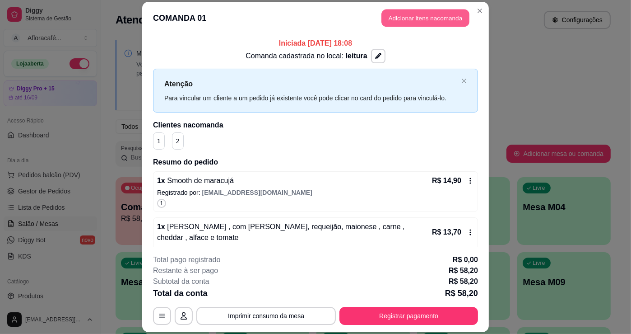
click at [462, 15] on button "Adicionar itens na comanda" at bounding box center [425, 18] width 88 height 18
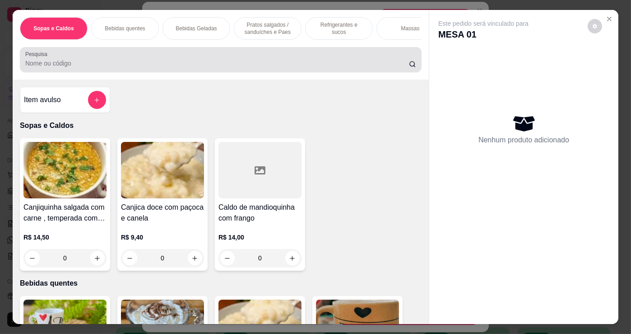
click at [147, 57] on div at bounding box center [220, 60] width 391 height 18
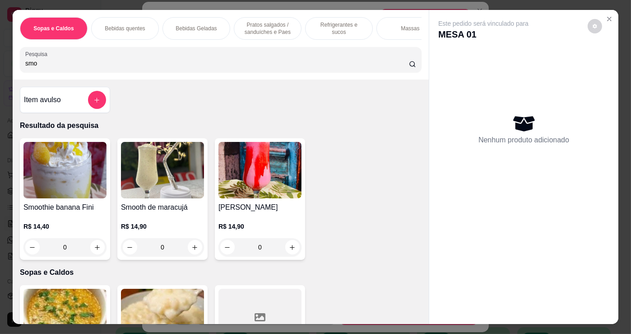
type input "smo"
click at [194, 250] on icon "increase-product-quantity" at bounding box center [195, 247] width 7 height 7
type input "1"
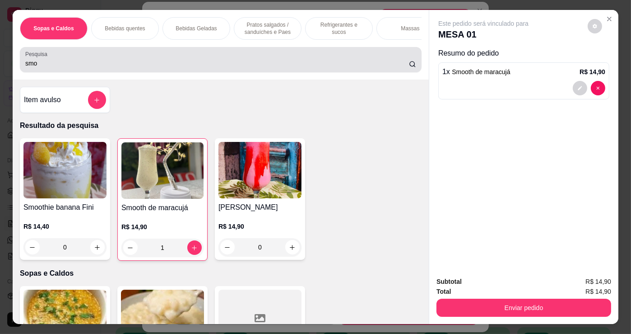
click at [239, 58] on div "smo" at bounding box center [220, 60] width 391 height 18
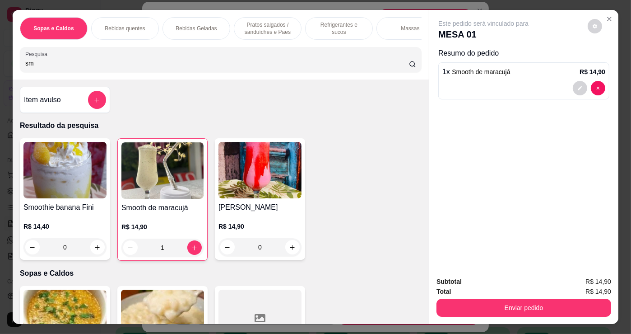
type input "s"
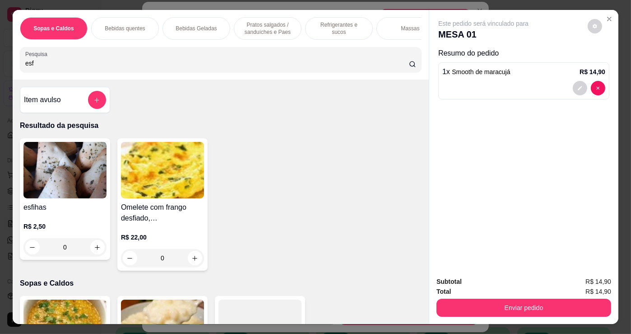
type input "esf"
click at [88, 249] on div "0" at bounding box center [64, 247] width 83 height 18
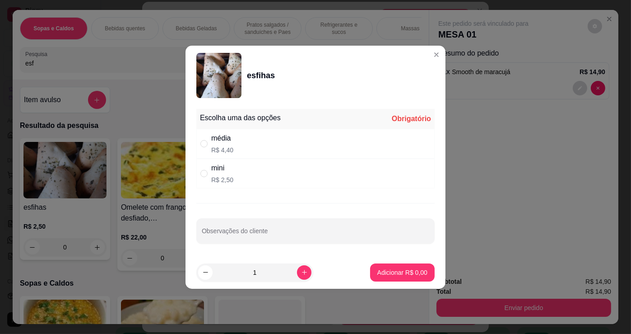
drag, startPoint x: 262, startPoint y: 146, endPoint x: 284, endPoint y: 161, distance: 26.9
click at [262, 145] on div "média R$ 4,40" at bounding box center [315, 144] width 238 height 30
radio input "true"
click at [400, 270] on p "Adicionar R$ 4,40" at bounding box center [402, 272] width 50 height 9
type input "1"
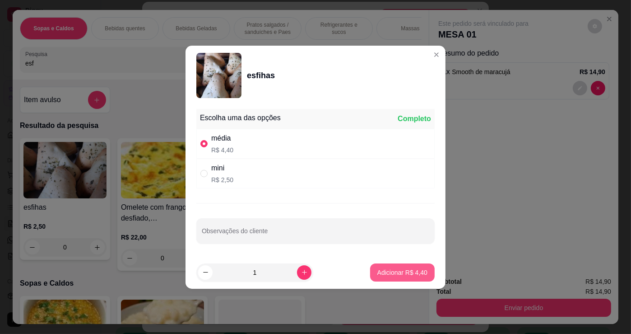
type input "1"
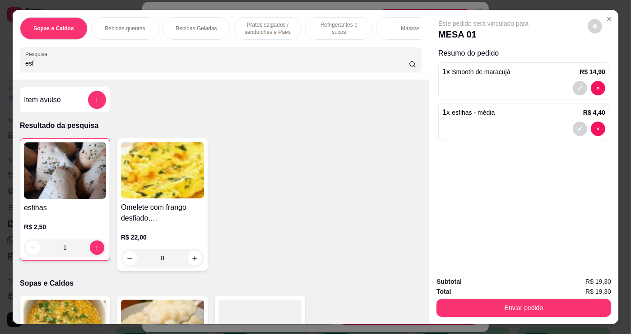
click at [225, 49] on div "Sopas e Caldos Bebidas quentes Bebidas Geladas Pratos salgados / sanduíches e P…" at bounding box center [221, 45] width 416 height 70
click at [226, 65] on input "esf" at bounding box center [217, 63] width 384 height 9
type input "e"
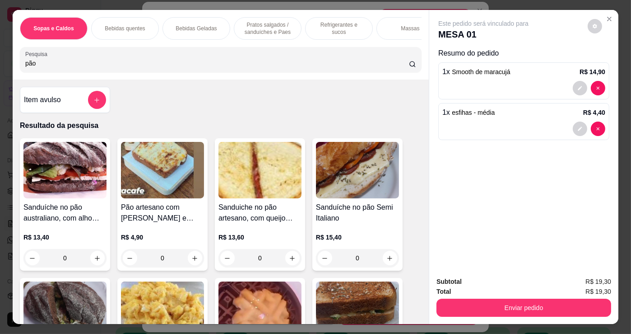
type input "pão"
click at [247, 29] on p "Pratos salgados / sanduíches e Paes" at bounding box center [267, 28] width 52 height 14
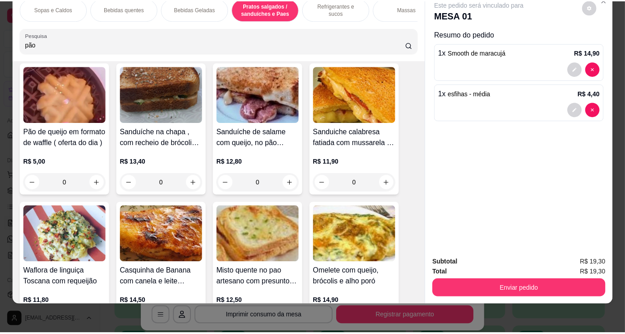
scroll to position [3439, 0]
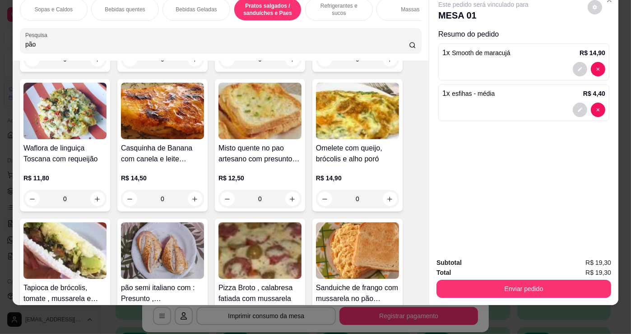
click at [94, 195] on div "0" at bounding box center [64, 199] width 83 height 18
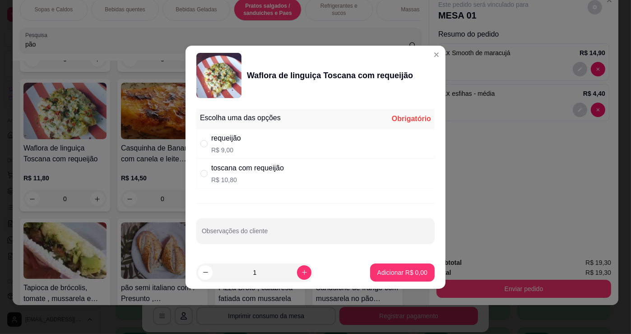
click at [284, 171] on div "toscana com requeijão" at bounding box center [247, 167] width 73 height 11
radio input "true"
drag, startPoint x: 286, startPoint y: 136, endPoint x: 301, endPoint y: 212, distance: 77.4
click at [286, 137] on div "requeijão R$ 9,00" at bounding box center [315, 144] width 238 height 30
radio input "true"
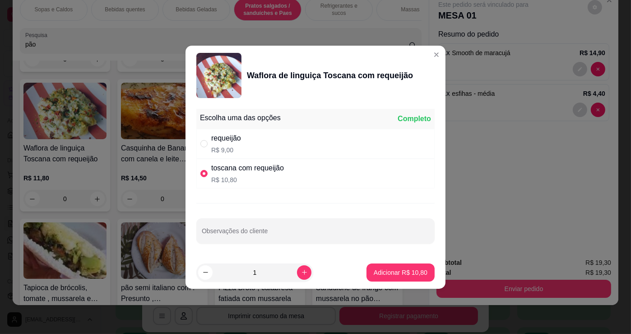
radio input "false"
click at [382, 273] on p "Adicionar R$ 9,00" at bounding box center [402, 272] width 50 height 9
type input "1"
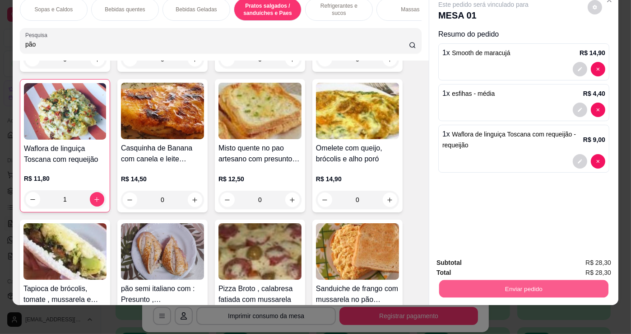
click at [525, 288] on button "Enviar pedido" at bounding box center [523, 288] width 169 height 18
click at [575, 259] on button "Sim, quero registrar" at bounding box center [579, 259] width 65 height 17
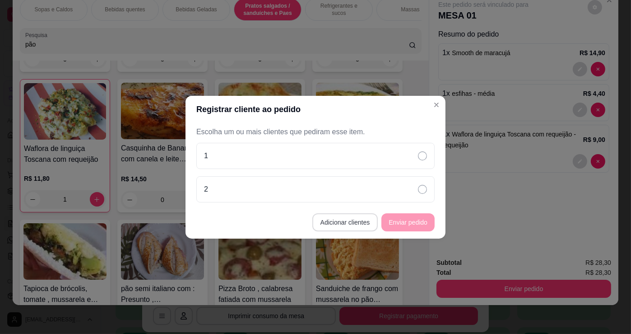
click at [348, 221] on button "Adicionar clientes" at bounding box center [345, 222] width 66 height 18
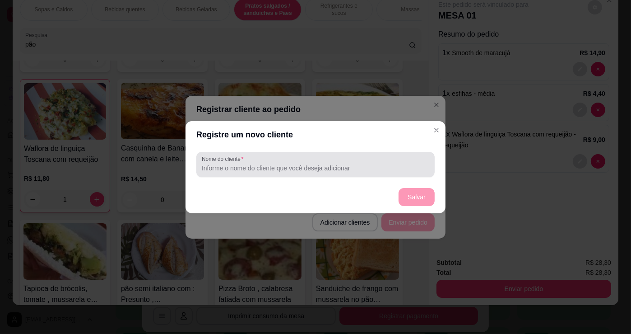
click at [356, 162] on div at bounding box center [315, 164] width 227 height 18
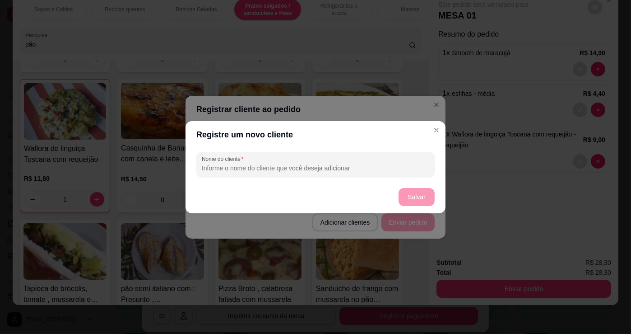
click at [410, 168] on input "Nome do cliente" at bounding box center [315, 167] width 227 height 9
click at [420, 203] on footer "Salvar" at bounding box center [315, 197] width 260 height 32
click at [413, 168] on input "Nome do cliente" at bounding box center [315, 167] width 227 height 9
type input "3"
click at [415, 194] on button "Salvar" at bounding box center [416, 197] width 35 height 18
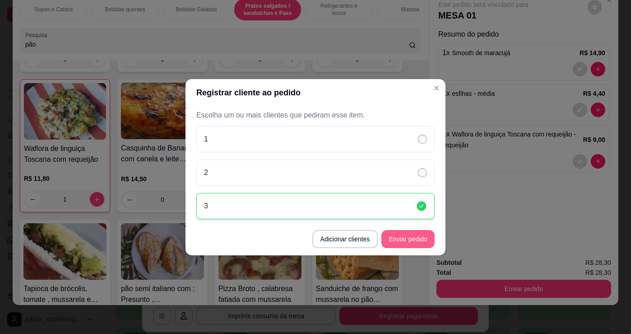
click at [407, 241] on button "Enviar pedido" at bounding box center [407, 239] width 53 height 18
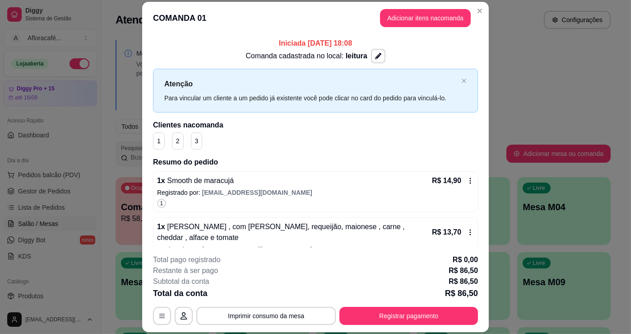
click at [469, 9] on header "COMANDA 01 Adicionar itens na comanda" at bounding box center [315, 18] width 347 height 32
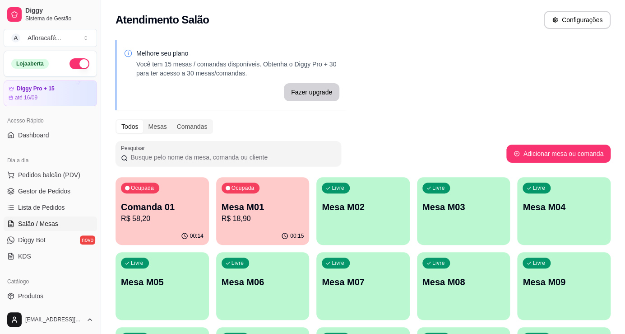
drag, startPoint x: 283, startPoint y: 174, endPoint x: 280, endPoint y: 186, distance: 12.7
click at [283, 174] on div "Melhore seu plano Você tem 15 mesas / comandas disponíveis. Obtenha o Diggy Pro…" at bounding box center [363, 257] width 524 height 446
click at [287, 187] on div "Ocupada Mesa M01 R$ 18,90" at bounding box center [263, 202] width 90 height 49
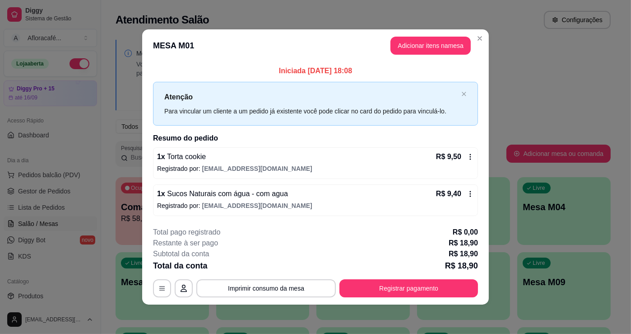
drag, startPoint x: 410, startPoint y: 276, endPoint x: 406, endPoint y: 285, distance: 10.1
click at [408, 281] on div "**********" at bounding box center [315, 262] width 325 height 70
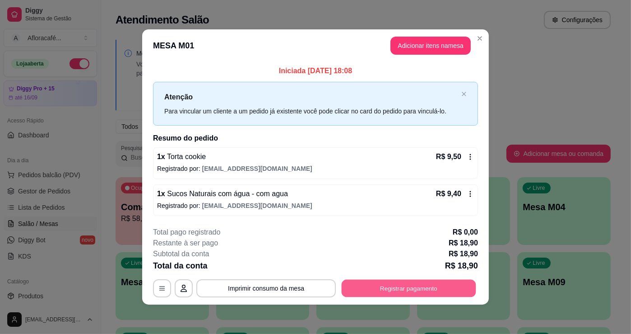
click at [406, 287] on button "Registrar pagamento" at bounding box center [409, 288] width 134 height 18
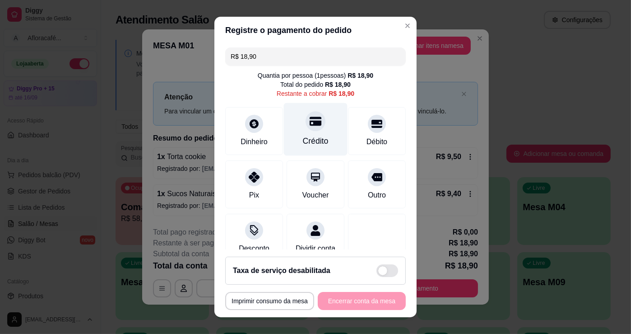
click at [324, 132] on div "Crédito" at bounding box center [316, 129] width 64 height 53
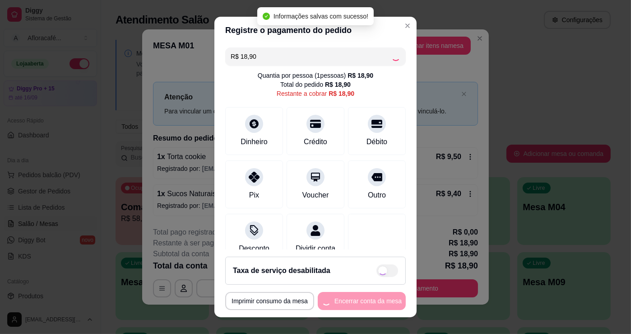
type input "R$ 0,00"
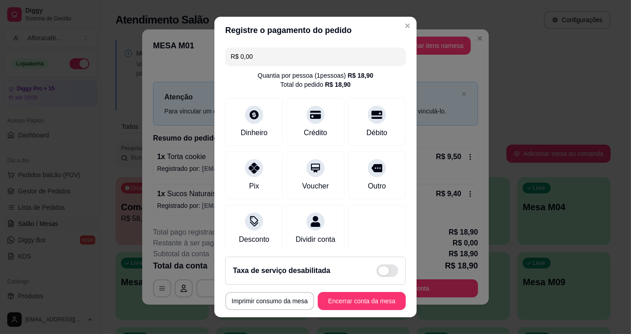
click at [375, 277] on div "Taxa de serviço desabilitada" at bounding box center [315, 270] width 181 height 28
click at [373, 295] on div "**********" at bounding box center [315, 301] width 181 height 18
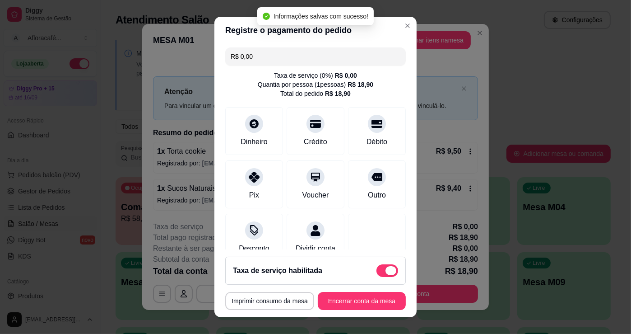
click at [377, 270] on span at bounding box center [387, 270] width 22 height 13
click at [377, 272] on input "checkbox" at bounding box center [379, 275] width 6 height 6
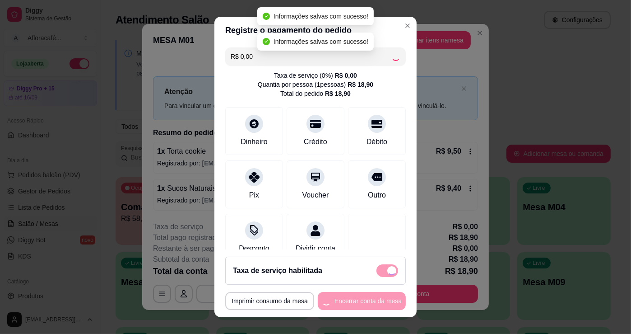
checkbox input "false"
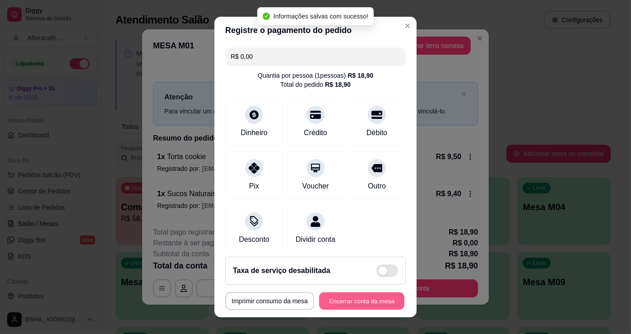
click at [368, 296] on button "Encerrar conta da mesa" at bounding box center [361, 301] width 85 height 18
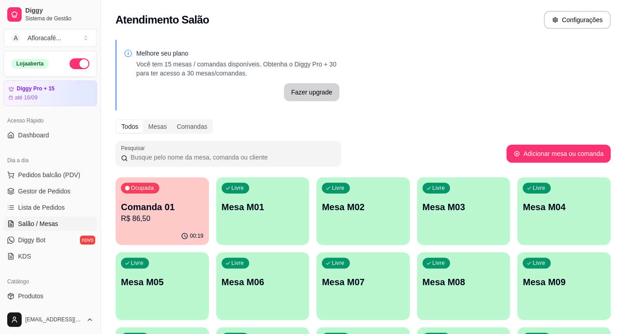
click at [341, 194] on div "Livre Mesa M02" at bounding box center [362, 205] width 93 height 57
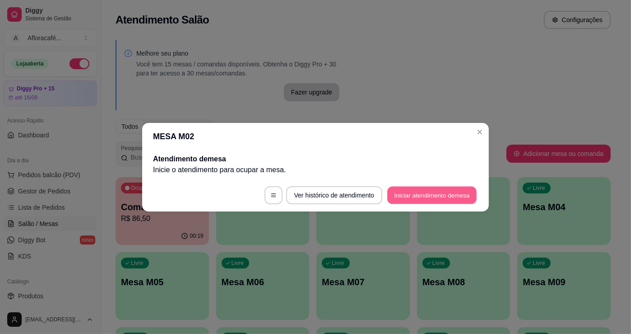
click at [409, 194] on button "Iniciar atendimento de mesa" at bounding box center [431, 195] width 89 height 18
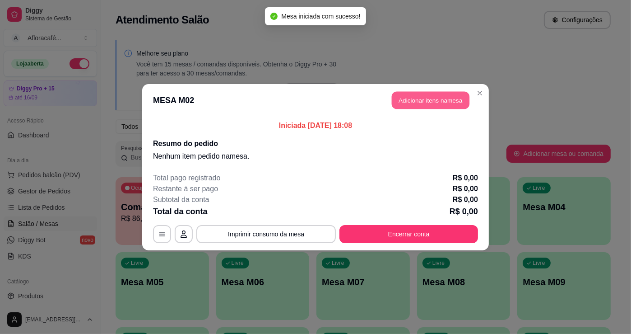
click at [408, 103] on button "Adicionar itens na mesa" at bounding box center [431, 100] width 78 height 18
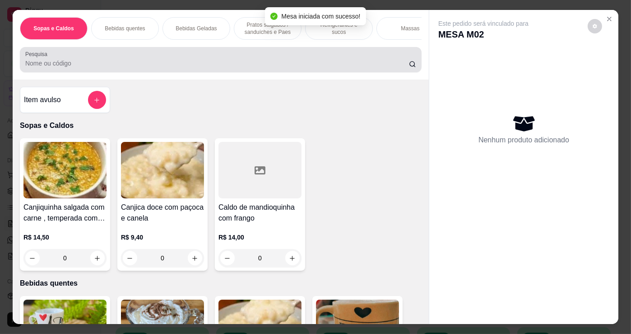
click at [188, 51] on div "Pesquisa" at bounding box center [221, 59] width 402 height 25
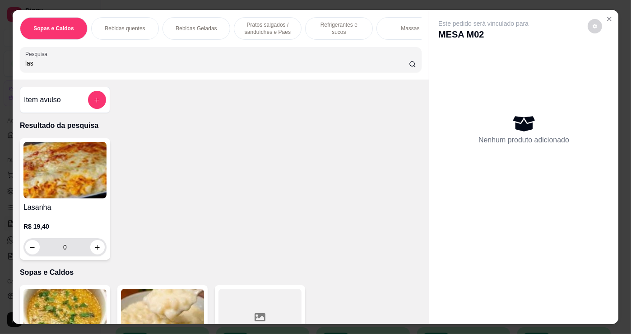
type input "las"
click at [93, 254] on button "increase-product-quantity" at bounding box center [97, 247] width 14 height 14
type input "1"
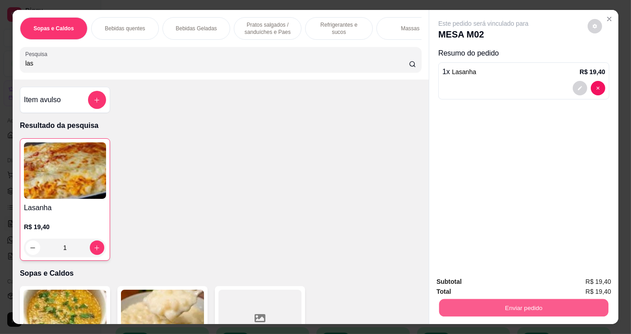
click at [512, 303] on button "Enviar pedido" at bounding box center [523, 307] width 169 height 18
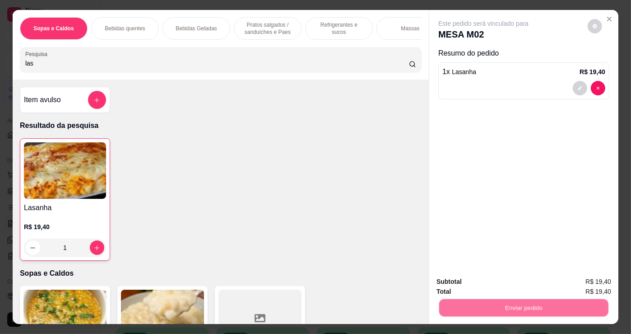
click at [508, 284] on button "Não registrar e enviar pedido" at bounding box center [494, 281] width 94 height 17
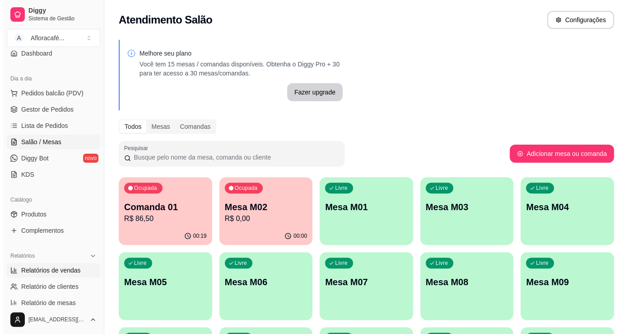
scroll to position [123, 0]
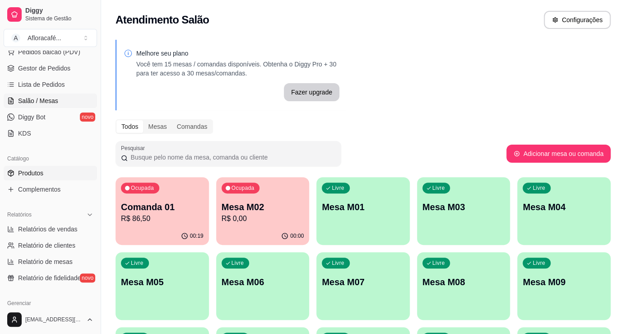
click at [56, 175] on link "Produtos" at bounding box center [50, 173] width 93 height 14
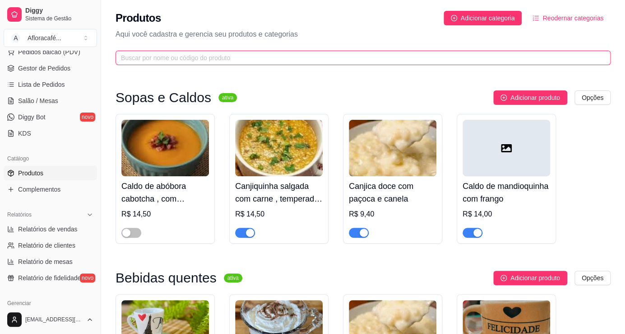
click at [236, 58] on input "text" at bounding box center [359, 58] width 477 height 10
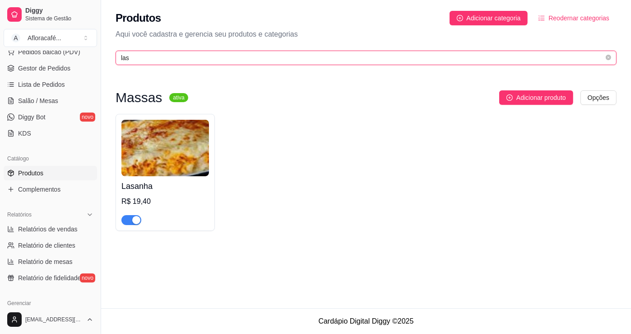
type input "las"
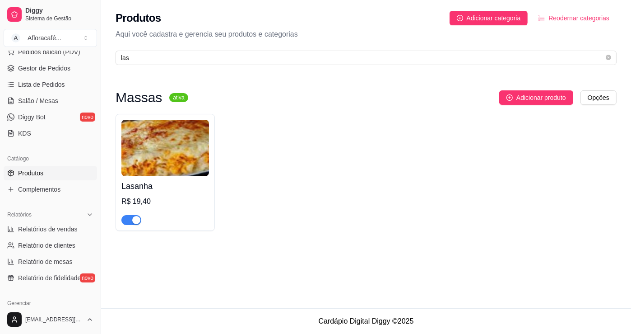
click at [138, 219] on div "button" at bounding box center [136, 220] width 8 height 8
click at [41, 101] on span "Salão / Mesas" at bounding box center [38, 100] width 40 height 9
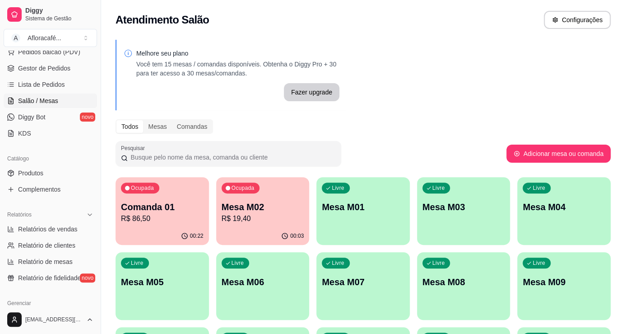
click at [277, 220] on p "R$ 19,40" at bounding box center [263, 218] width 83 height 11
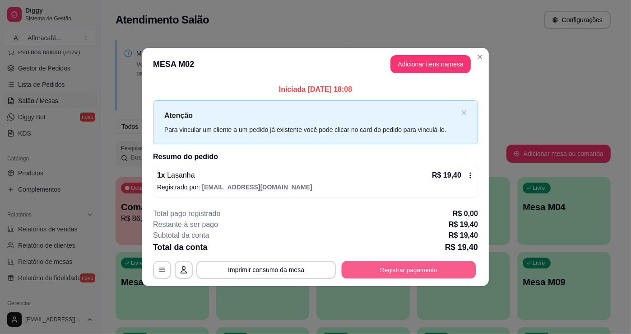
click at [449, 273] on button "Registrar pagamento" at bounding box center [409, 270] width 134 height 18
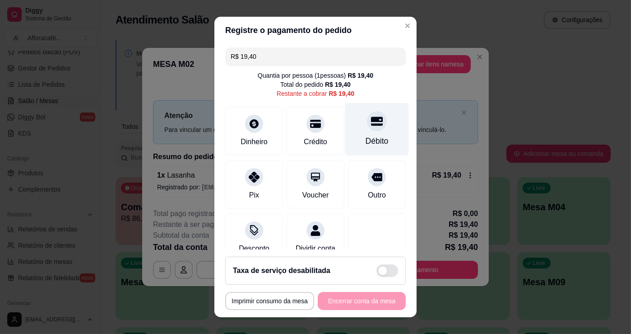
click at [364, 131] on div "Débito" at bounding box center [377, 129] width 64 height 53
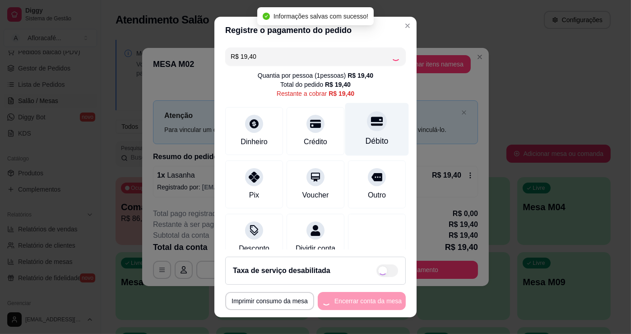
type input "R$ 0,00"
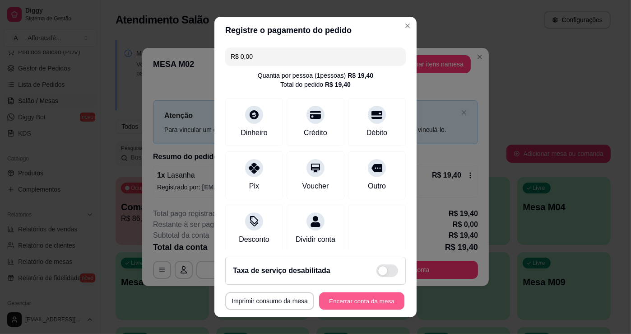
click at [327, 304] on button "Encerrar conta da mesa" at bounding box center [361, 301] width 85 height 18
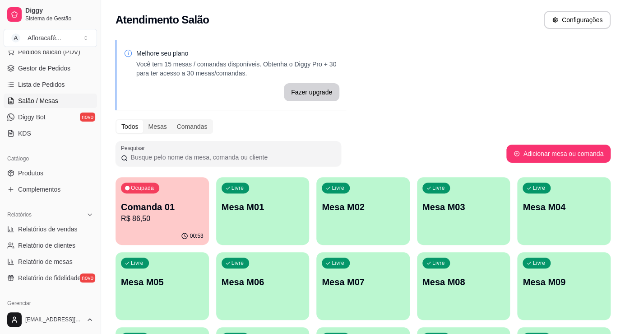
click at [147, 231] on div "00:53" at bounding box center [162, 236] width 93 height 18
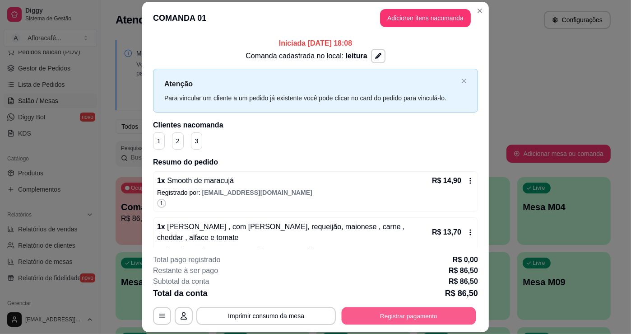
click at [372, 313] on button "Registrar pagamento" at bounding box center [409, 316] width 134 height 18
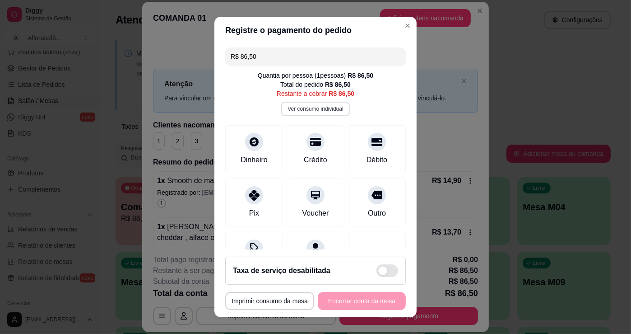
click at [306, 110] on button "Ver consumo individual" at bounding box center [315, 109] width 68 height 14
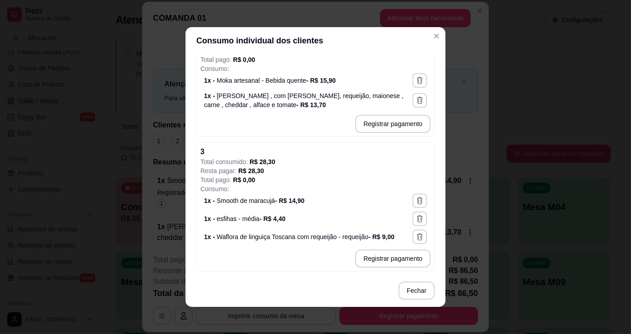
scroll to position [1, 0]
